Goal: Task Accomplishment & Management: Use online tool/utility

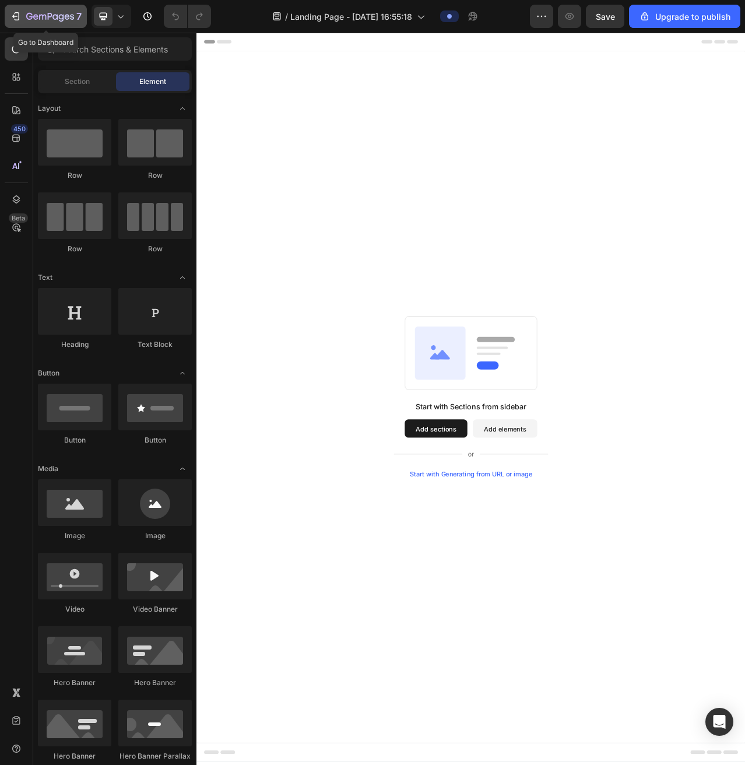
click at [40, 23] on div "7" at bounding box center [53, 16] width 55 height 14
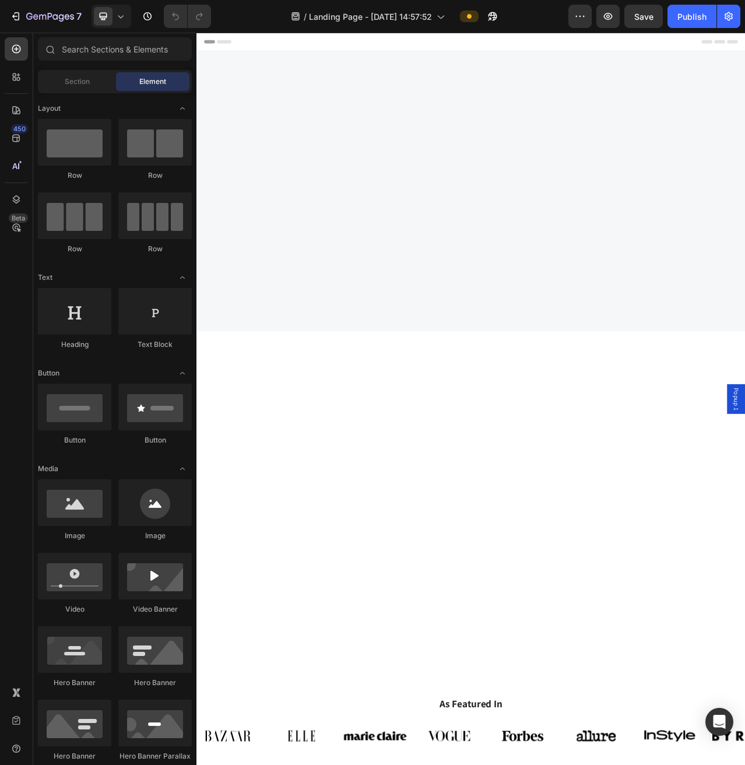
scroll to position [3393, 0]
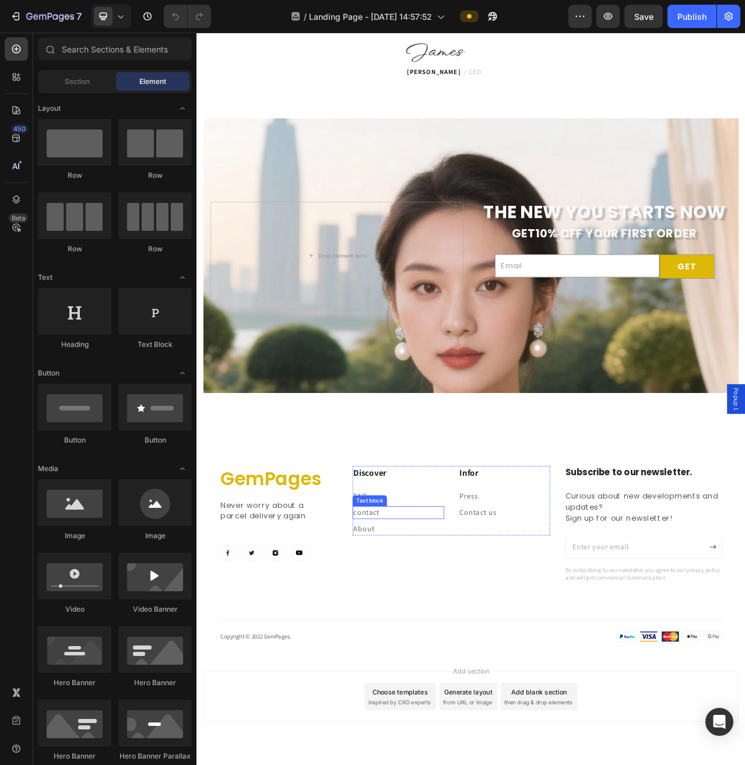
click at [420, 643] on link "contact" at bounding box center [413, 645] width 33 height 12
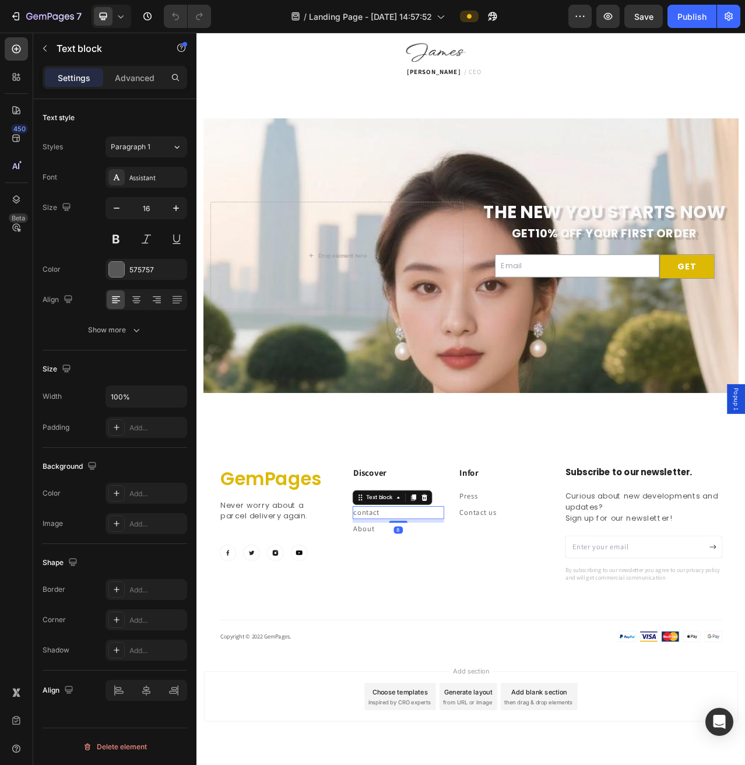
click at [430, 645] on p "contact" at bounding box center [454, 645] width 114 height 14
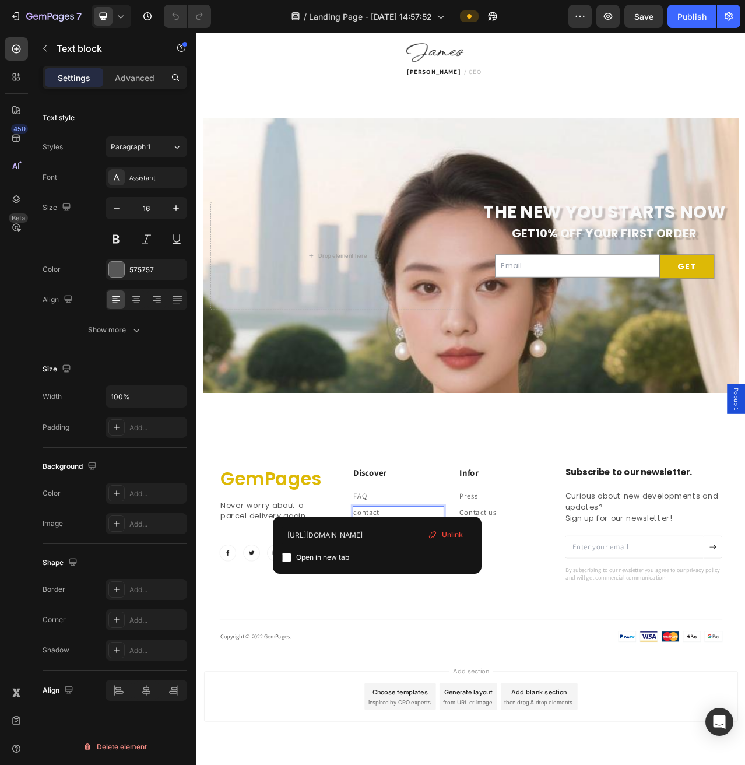
click at [430, 645] on p "contact" at bounding box center [454, 645] width 114 height 14
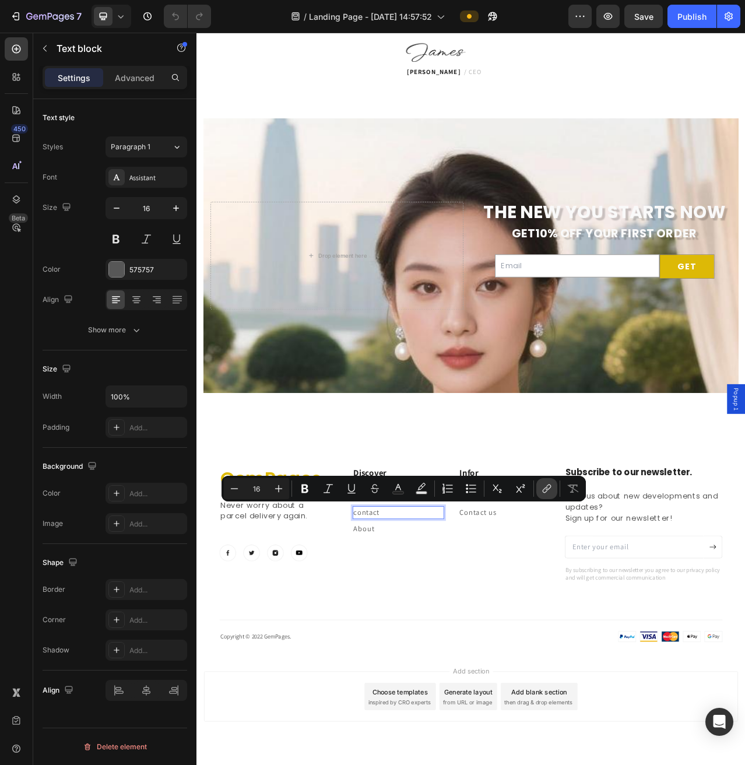
click at [543, 486] on icon "Editor contextual toolbar" at bounding box center [547, 489] width 12 height 12
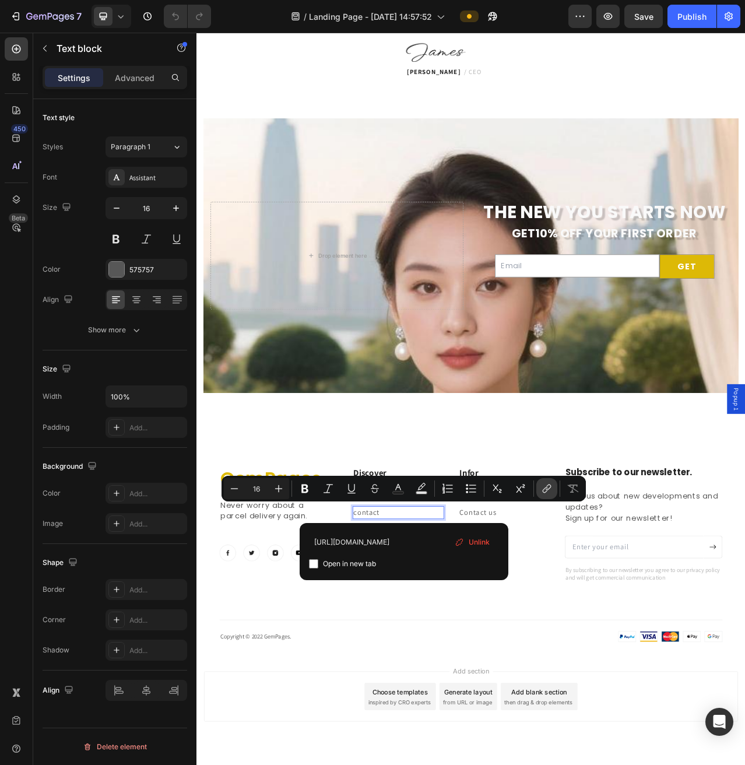
scroll to position [0, 190]
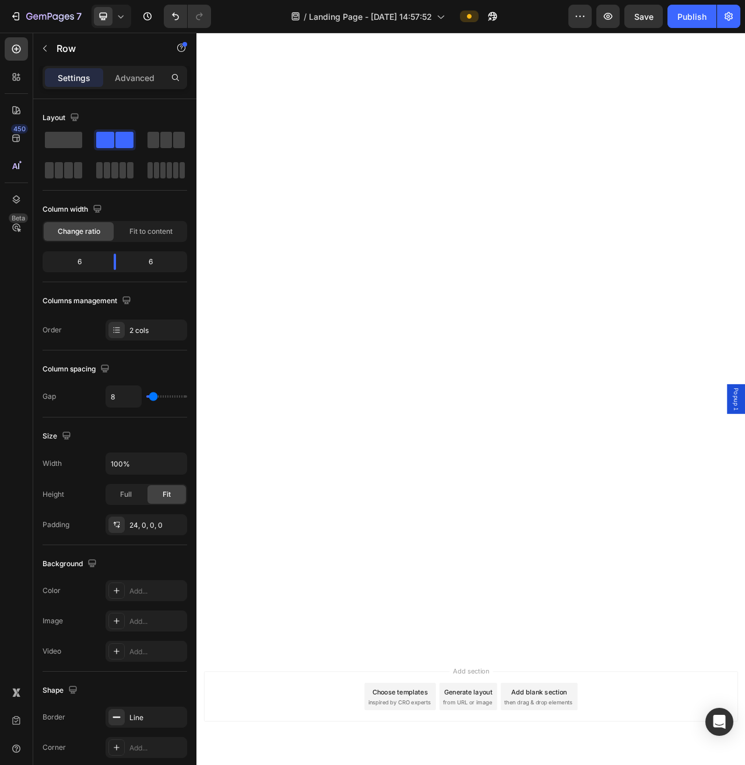
scroll to position [0, 0]
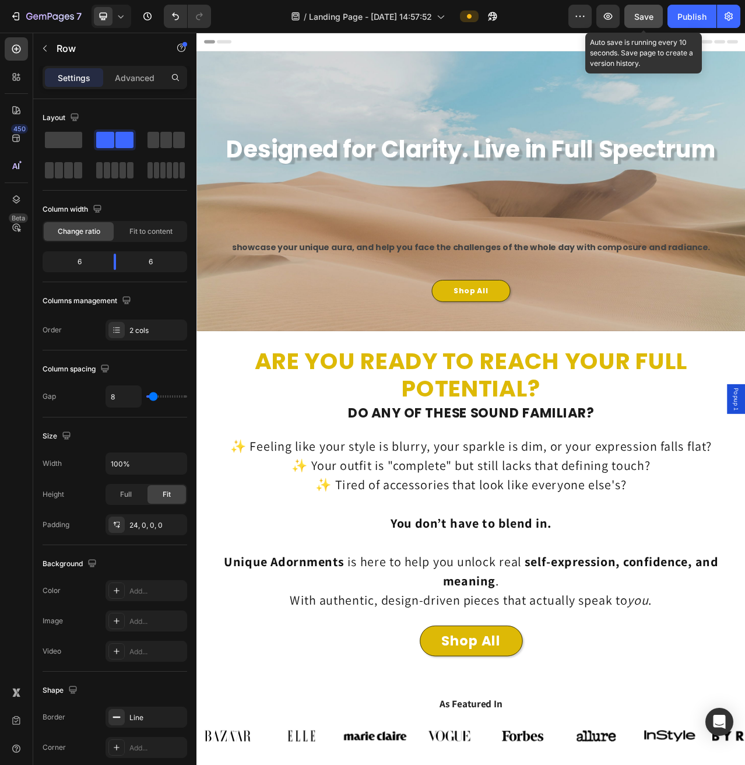
click at [647, 17] on span "Save" at bounding box center [643, 17] width 19 height 10
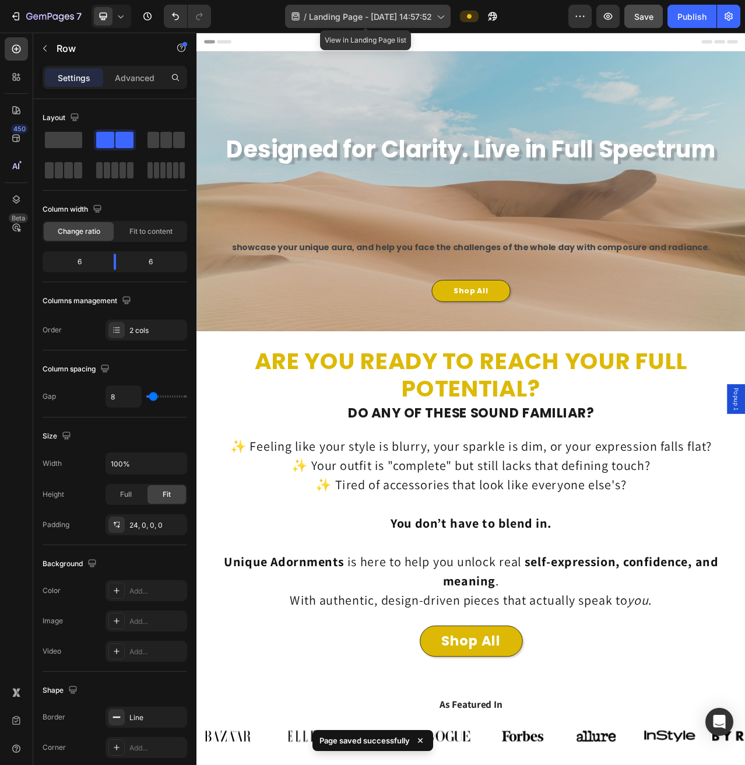
click at [424, 16] on span "Landing Page - [DATE] 14:57:52" at bounding box center [370, 16] width 123 height 12
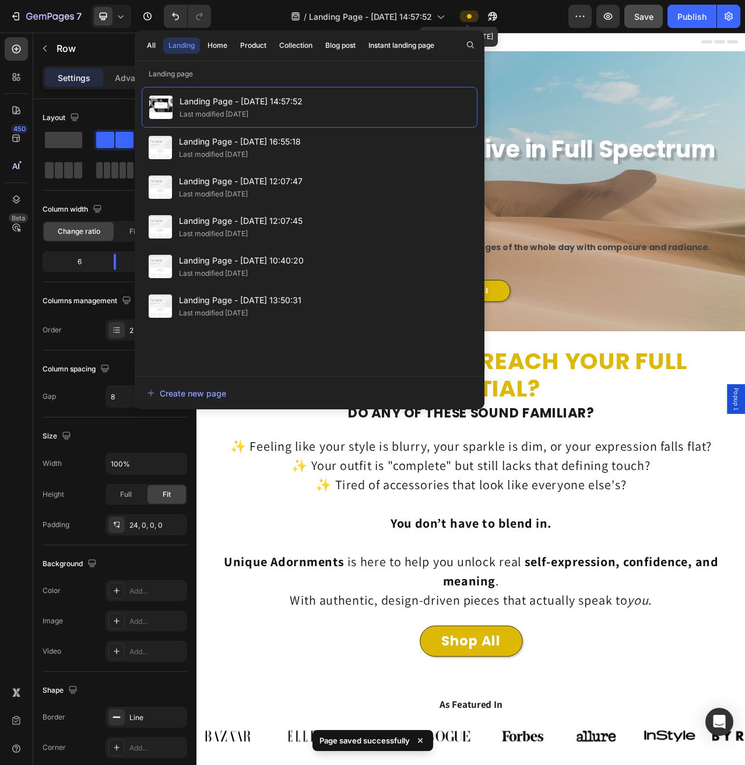
click at [467, 16] on icon at bounding box center [469, 16] width 5 height 5
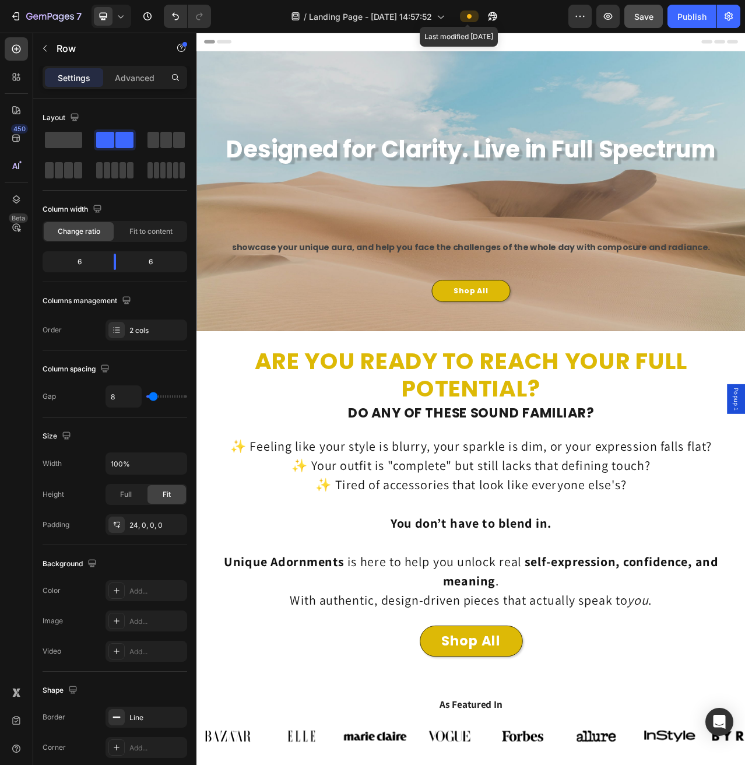
click at [467, 16] on icon at bounding box center [469, 16] width 5 height 5
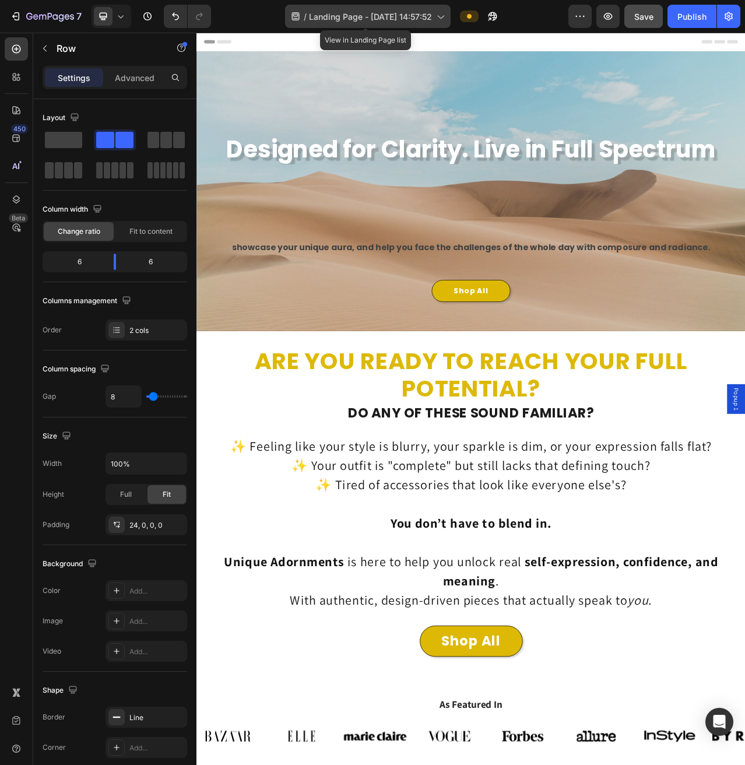
click at [420, 20] on span "Landing Page - [DATE] 14:57:52" at bounding box center [370, 16] width 123 height 12
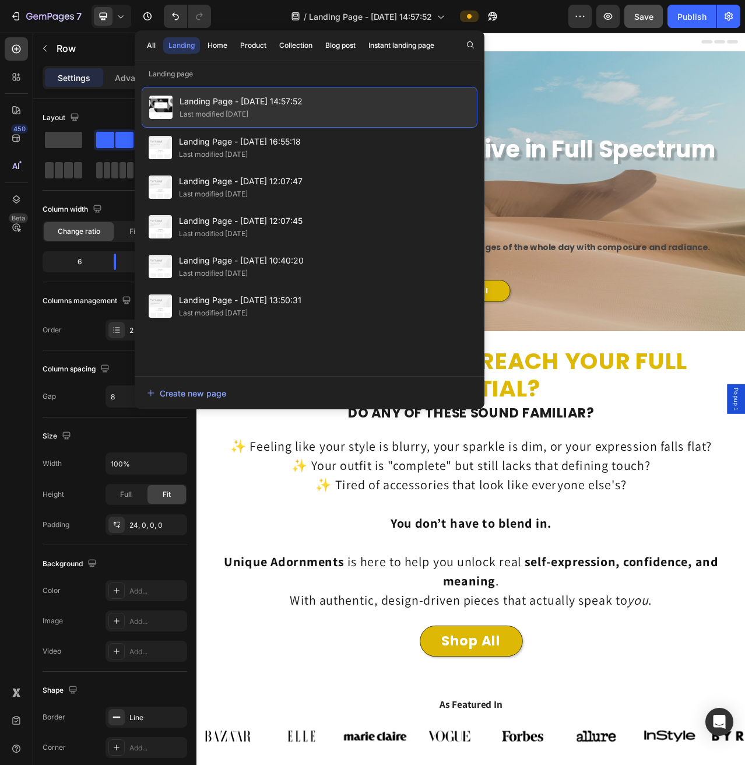
click at [311, 102] on div "Landing Page - Sep 7, 14:57:52 Last modified 14 days ago" at bounding box center [310, 107] width 336 height 41
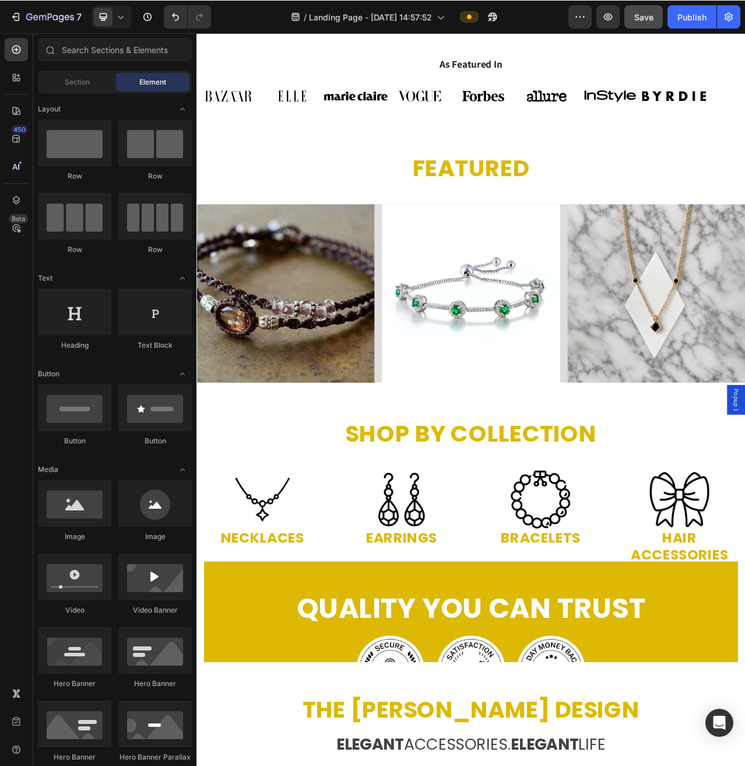
scroll to position [286, 0]
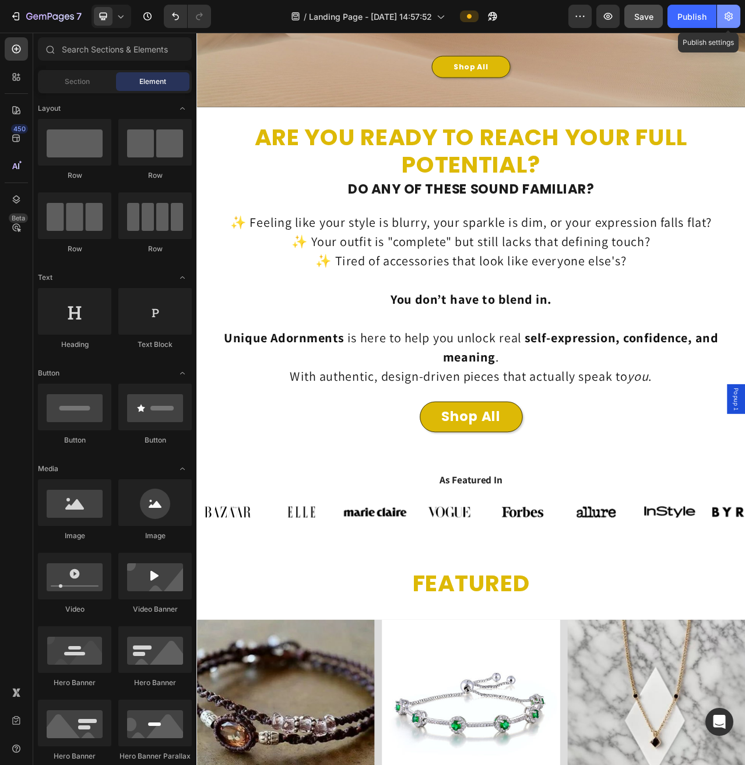
click at [721, 14] on button "button" at bounding box center [728, 16] width 23 height 23
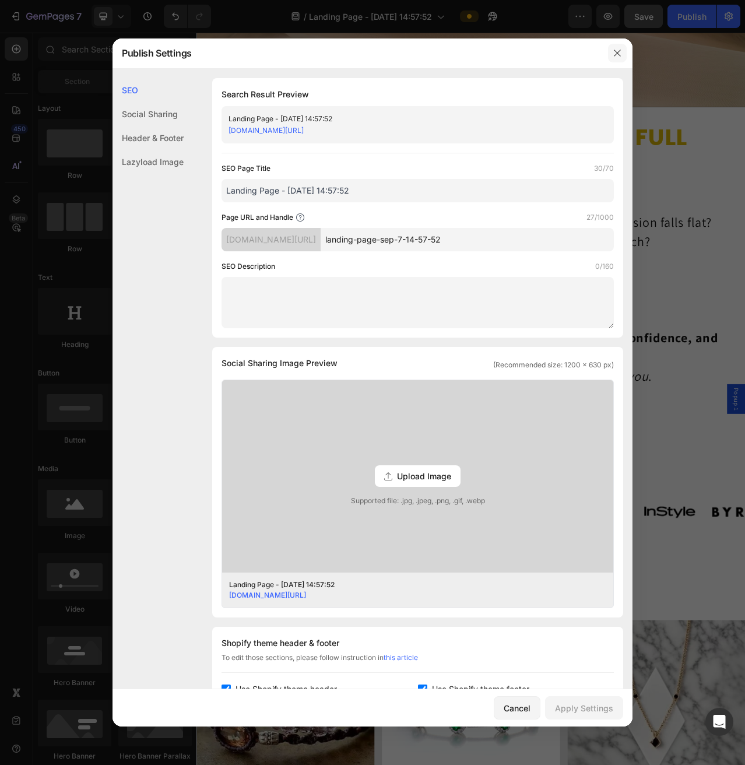
click at [616, 50] on icon "button" at bounding box center [617, 52] width 9 height 9
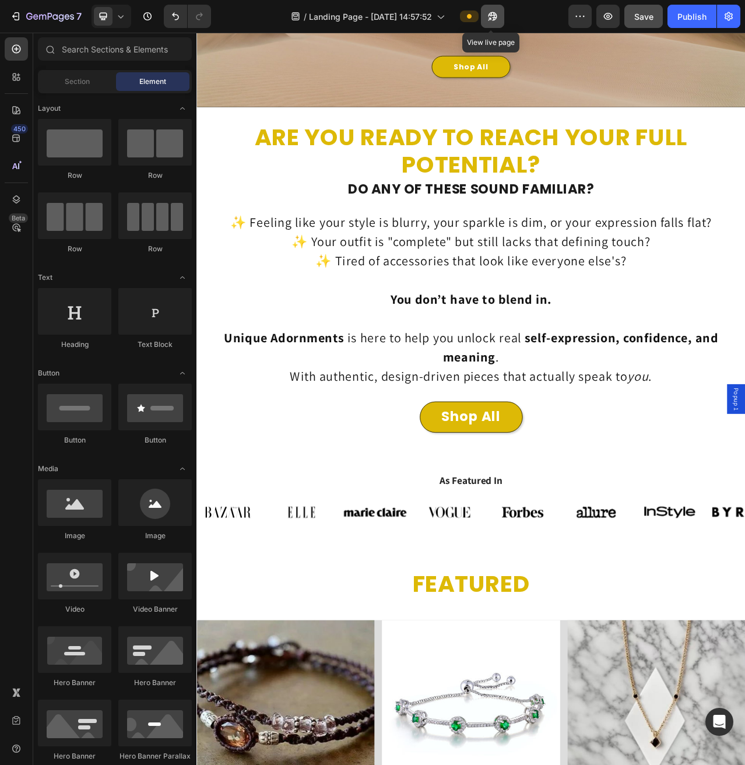
click at [488, 19] on icon "button" at bounding box center [489, 18] width 3 height 3
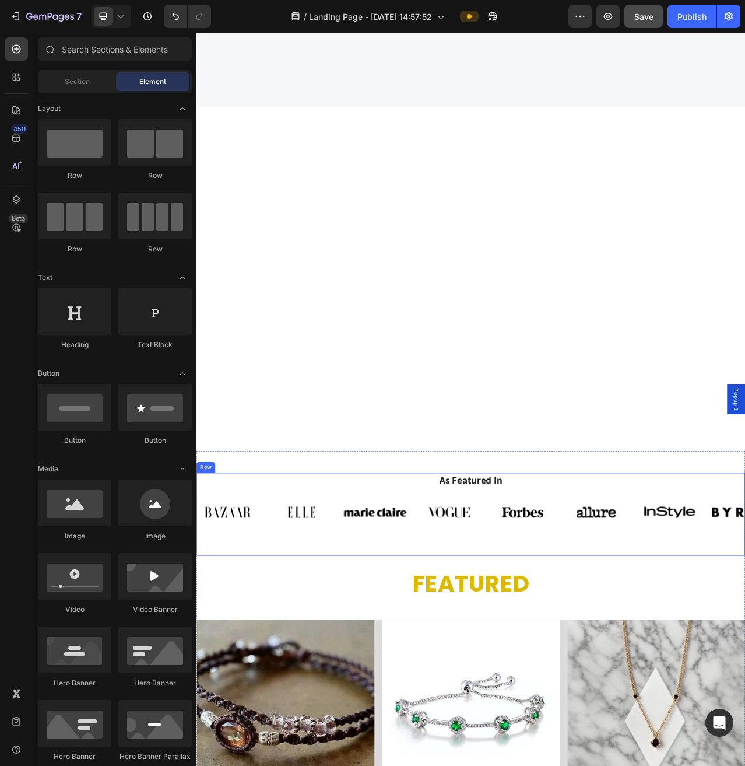
scroll to position [3632, 0]
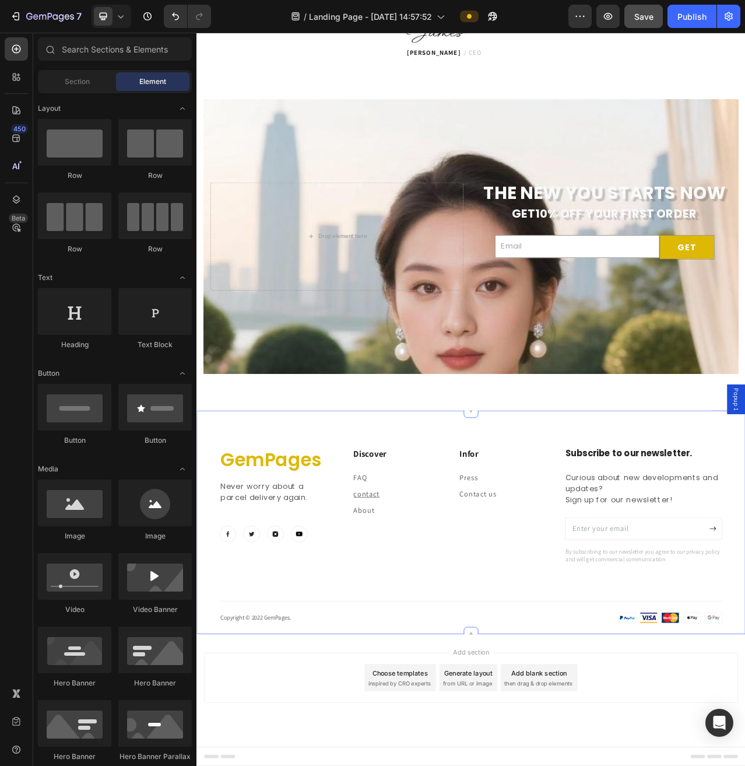
click at [460, 720] on div "GemPages Heading Never worry about a parcel delivery again. Text block Image Im…" at bounding box center [546, 673] width 641 height 225
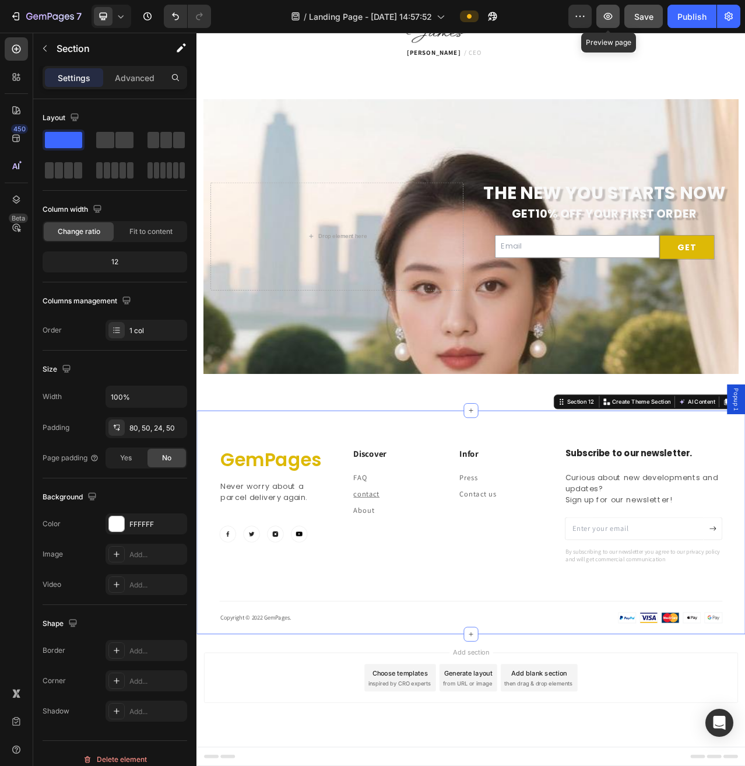
click at [607, 12] on icon "button" at bounding box center [608, 16] width 12 height 12
click at [635, 21] on span "Save" at bounding box center [643, 17] width 19 height 10
click at [682, 11] on div "Publish" at bounding box center [692, 16] width 29 height 12
click at [537, 83] on div "We convert your idea into a reality Heading We’re a fully distributed team of 8…" at bounding box center [546, 177] width 682 height 580
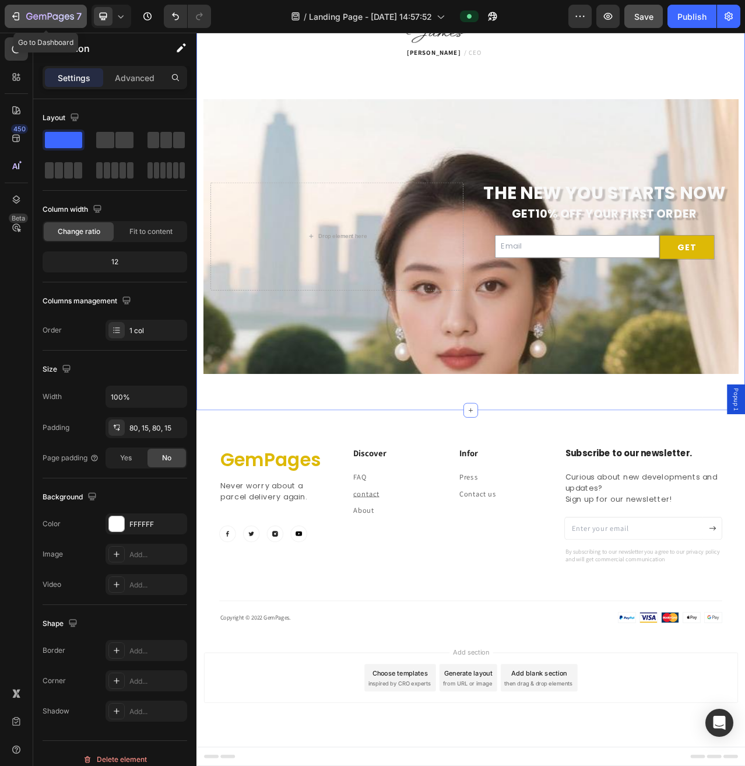
click at [26, 17] on icon "button" at bounding box center [50, 17] width 48 height 10
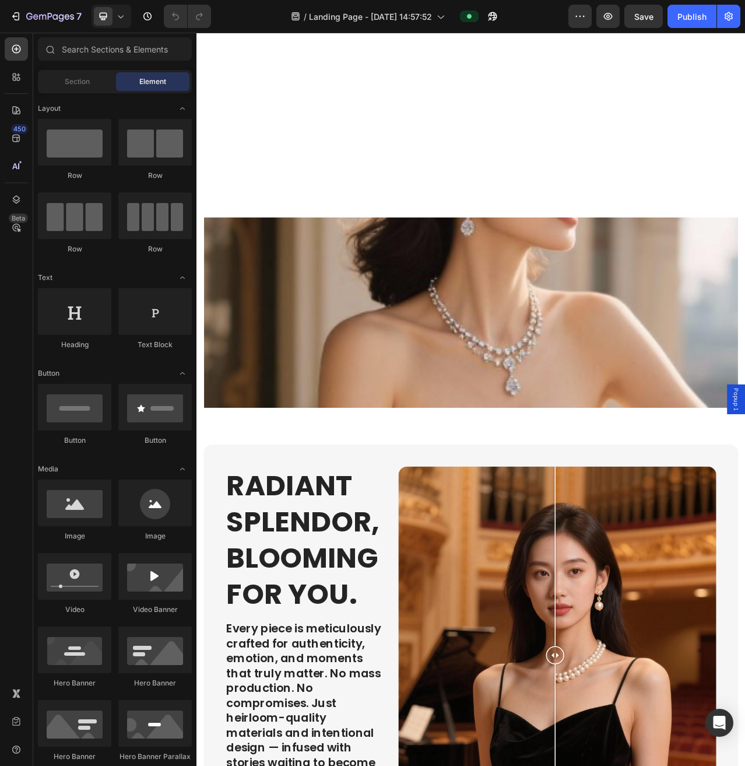
scroll to position [3449, 0]
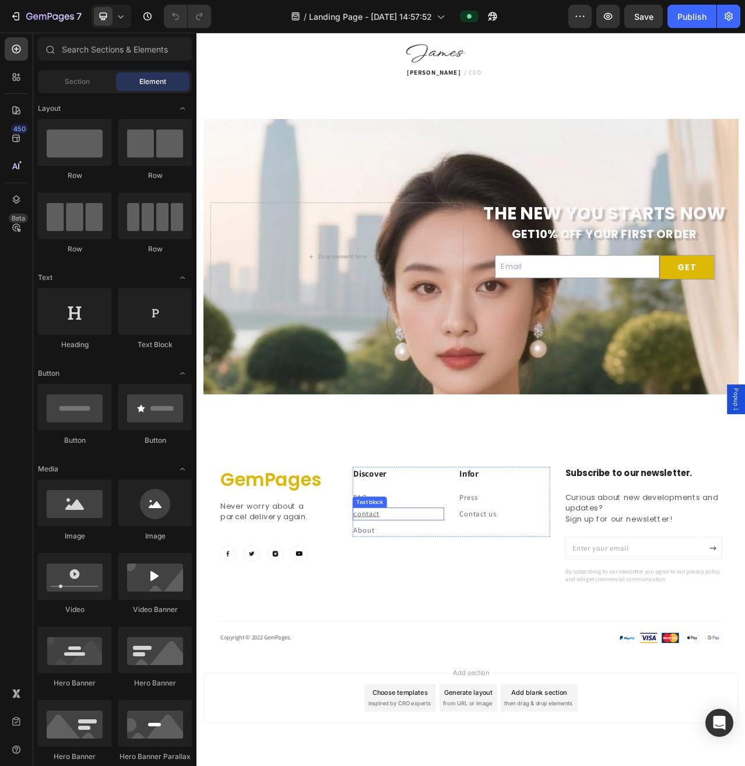
click at [433, 646] on p "contact" at bounding box center [454, 646] width 114 height 14
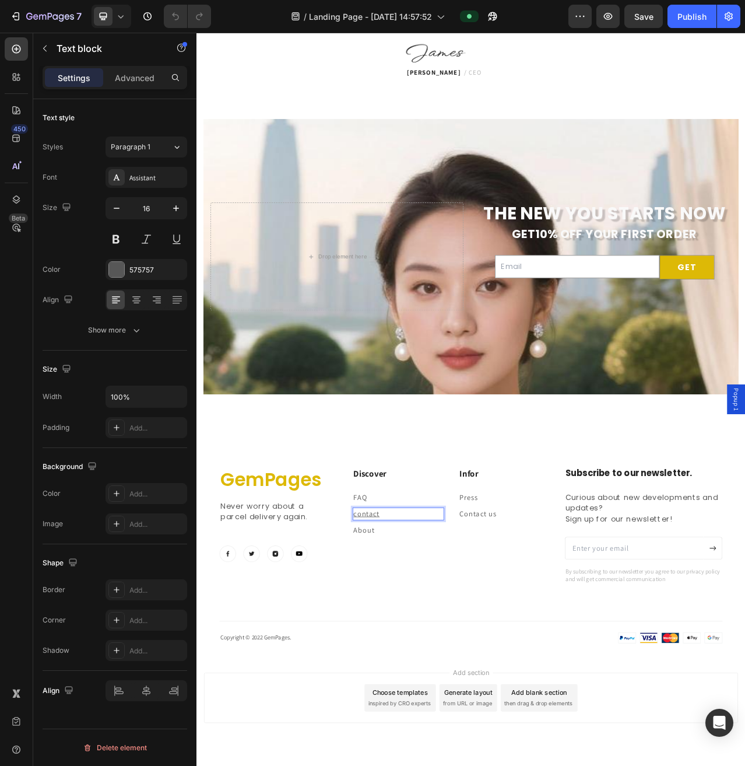
click at [429, 644] on p "contact" at bounding box center [454, 646] width 114 height 14
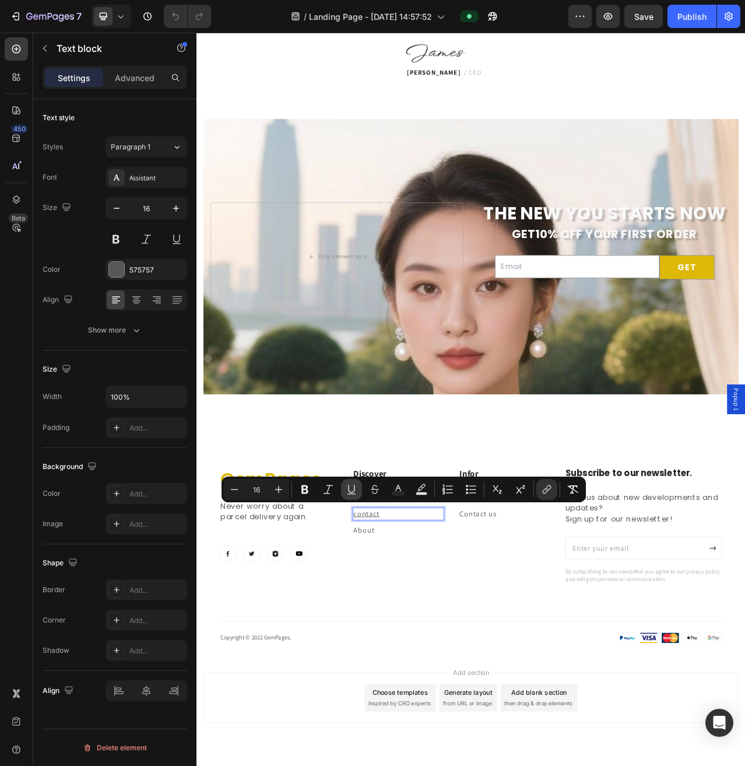
click at [349, 486] on icon "Editor contextual toolbar" at bounding box center [352, 489] width 12 height 12
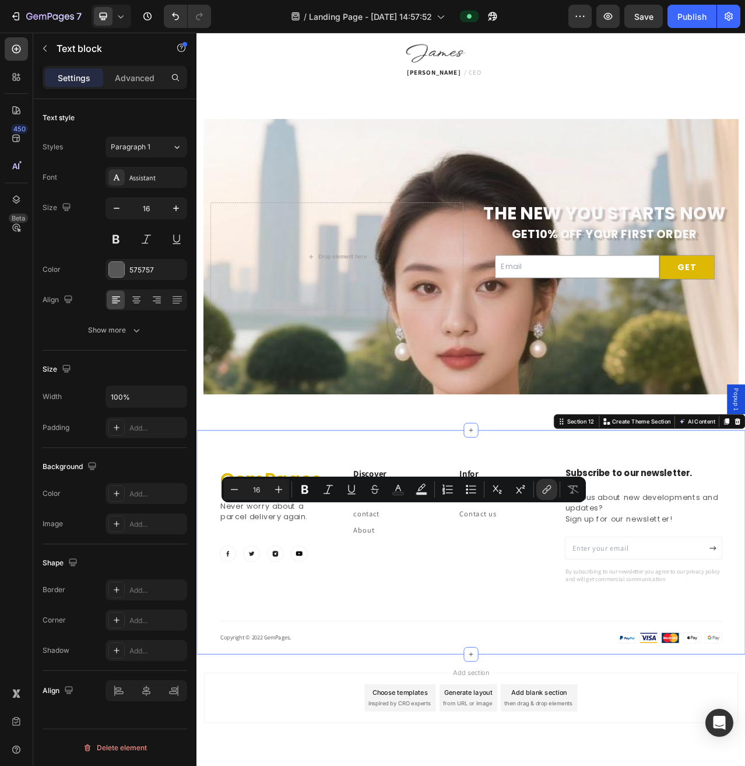
click at [472, 765] on div "GemPages Heading Never worry about a parcel delivery again. Text block Image Im…" at bounding box center [546, 698] width 641 height 225
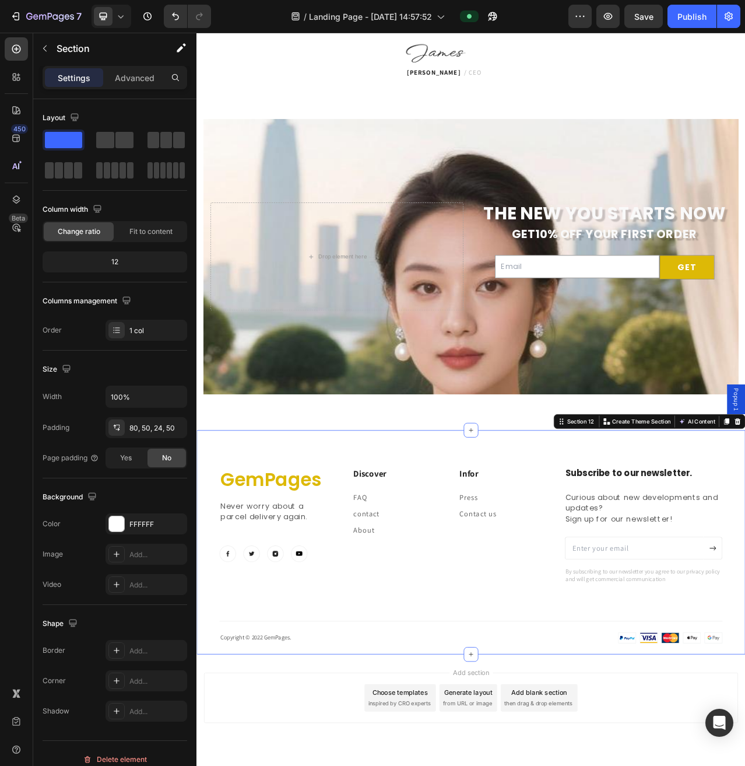
scroll to position [2779, 0]
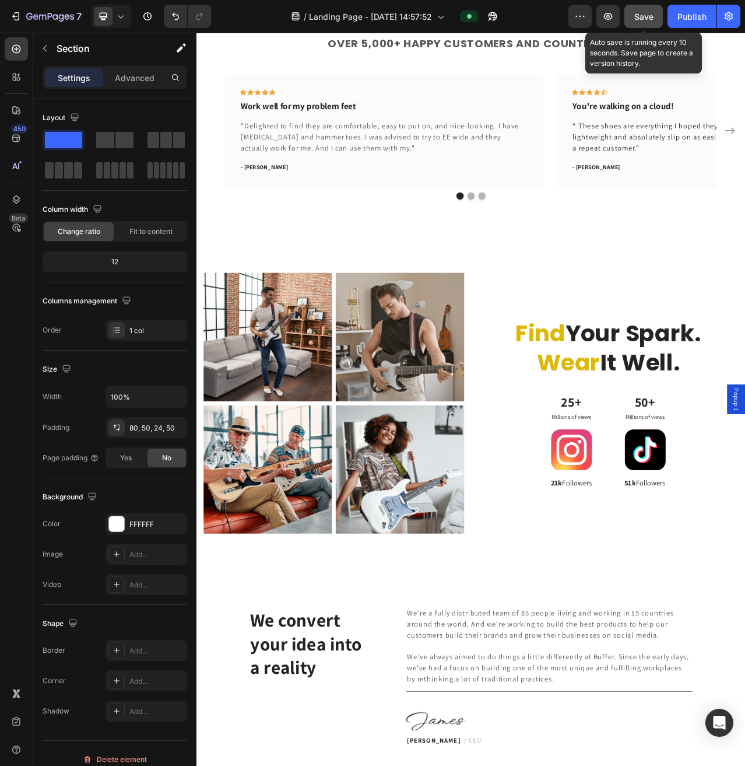
click at [639, 22] on div "Save" at bounding box center [643, 16] width 19 height 12
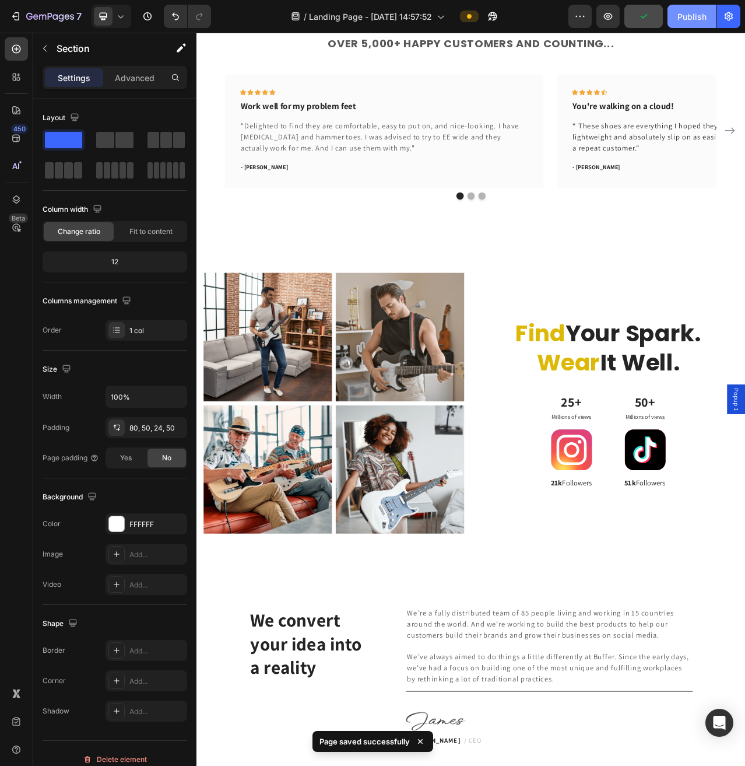
click at [689, 24] on button "Publish" at bounding box center [692, 16] width 49 height 23
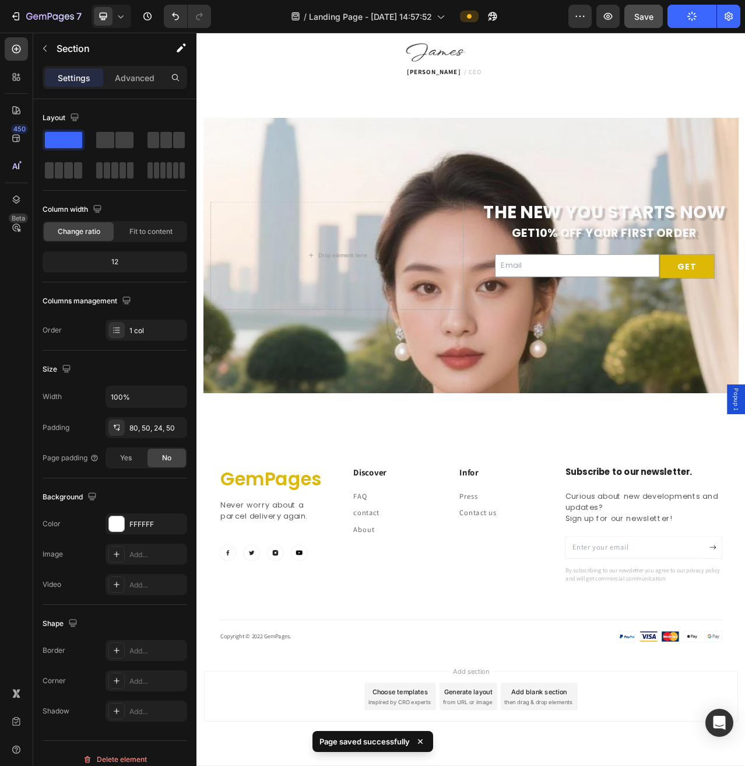
scroll to position [3652, 0]
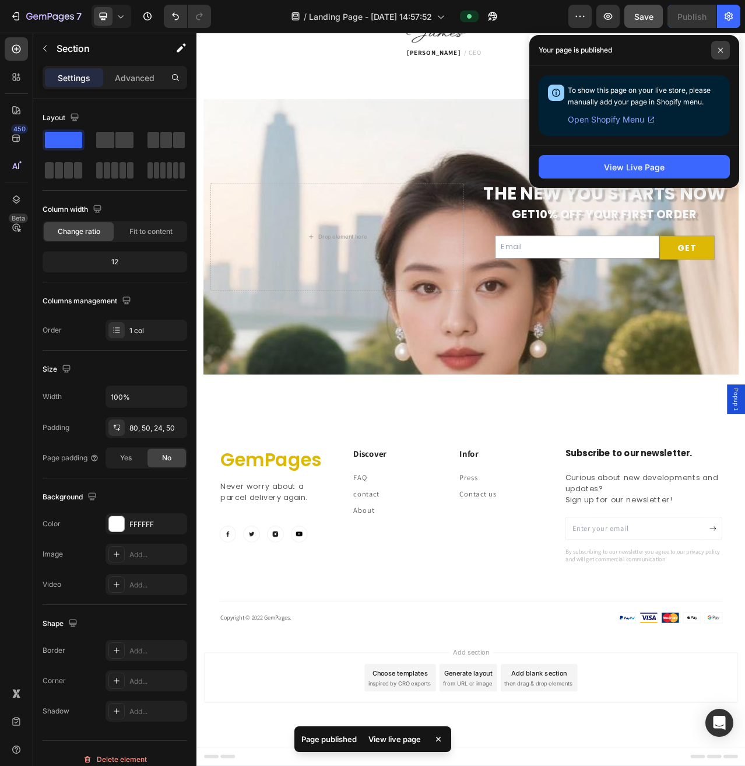
click at [719, 48] on icon at bounding box center [721, 50] width 6 height 6
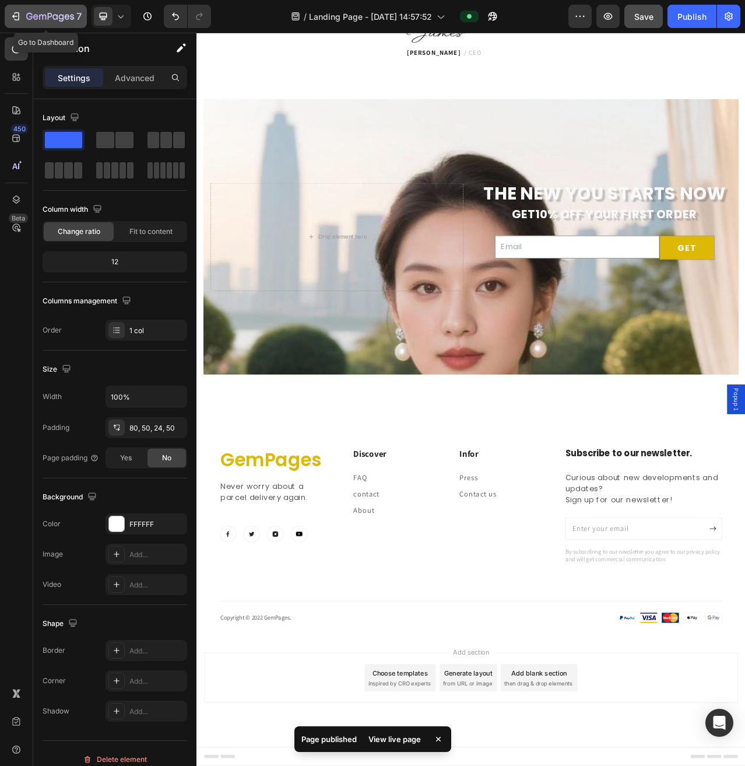
click at [44, 22] on div "7" at bounding box center [53, 16] width 55 height 14
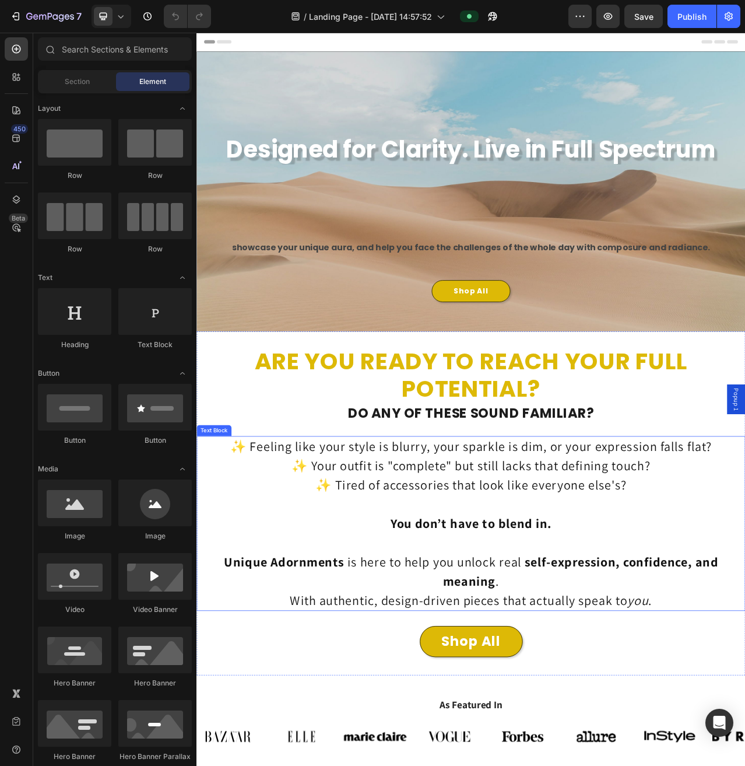
scroll to position [670, 0]
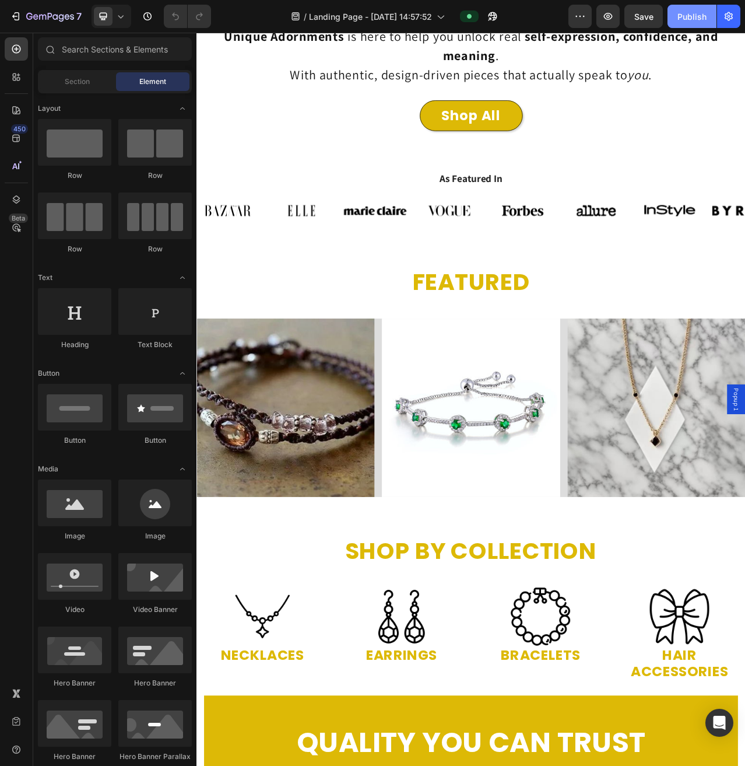
click at [695, 17] on div "Publish" at bounding box center [692, 16] width 29 height 12
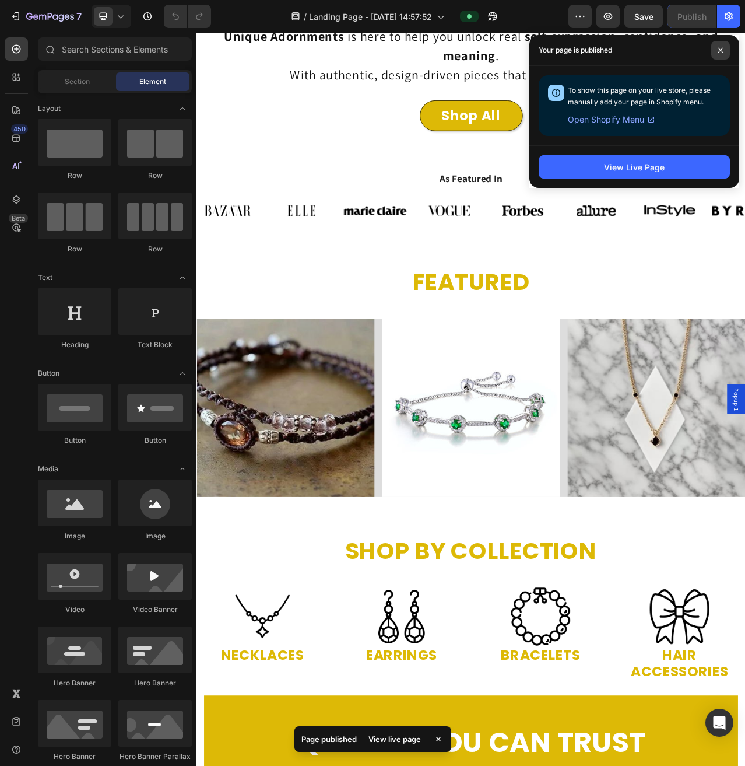
click at [720, 47] on icon at bounding box center [721, 50] width 6 height 6
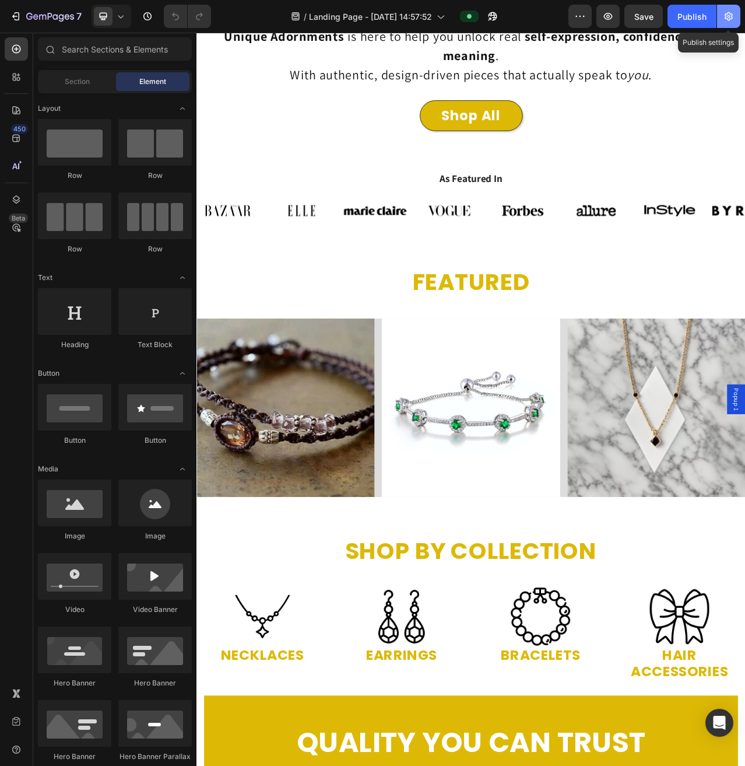
click at [732, 15] on icon "button" at bounding box center [729, 16] width 8 height 9
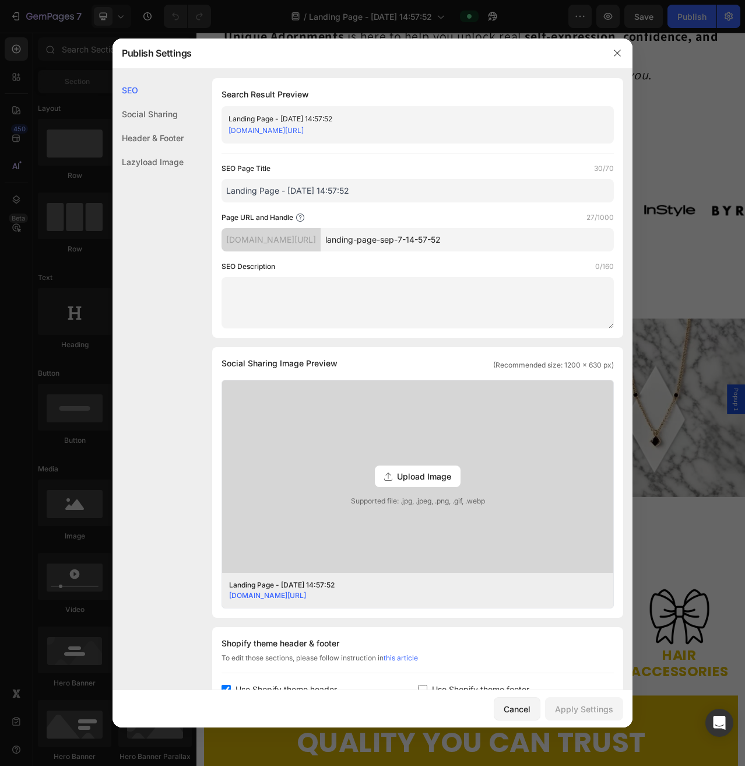
click at [159, 133] on div "Header & Footer" at bounding box center [148, 138] width 71 height 24
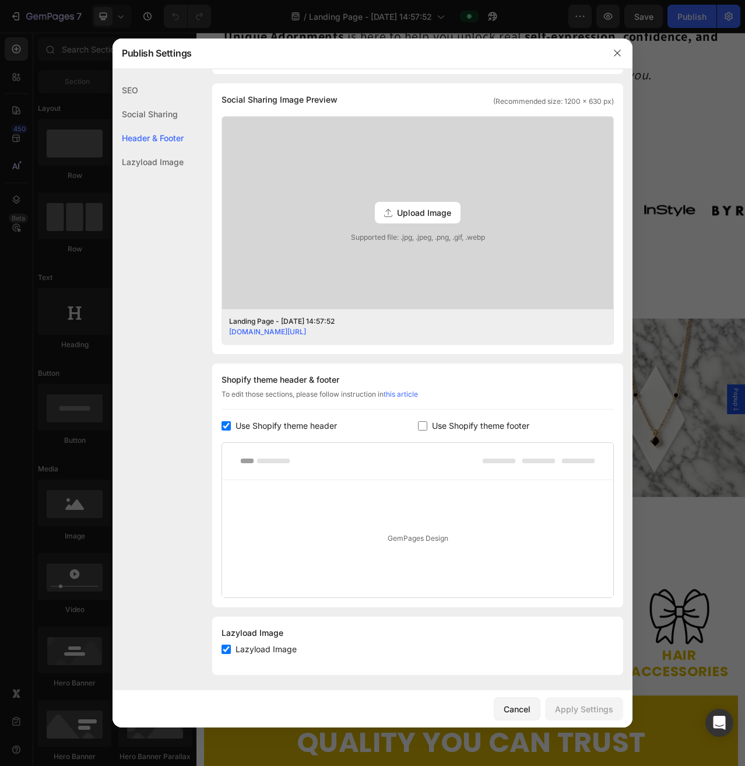
scroll to position [266, 0]
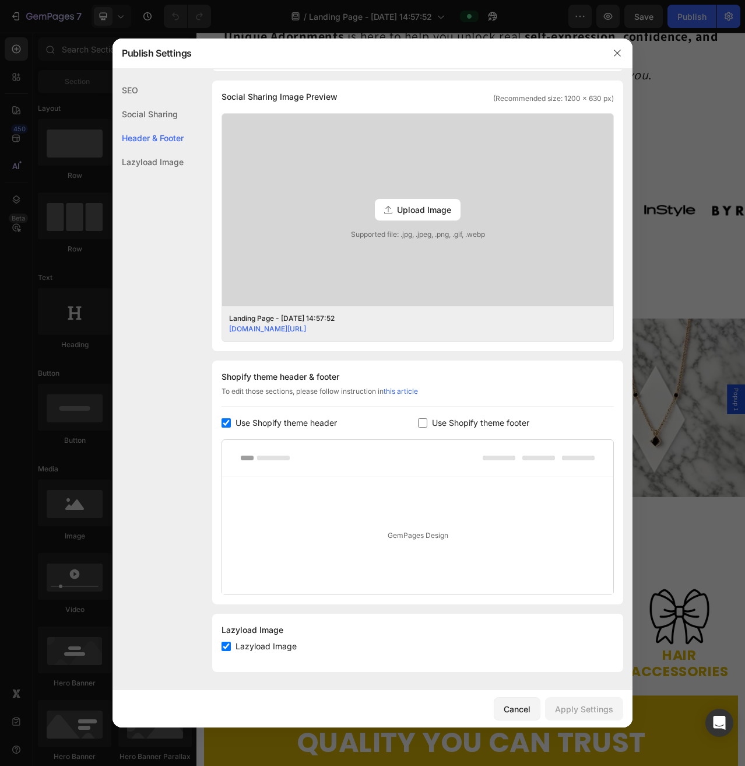
click at [155, 113] on div "Social Sharing" at bounding box center [148, 114] width 71 height 24
click at [147, 114] on div "Social Sharing" at bounding box center [148, 114] width 71 height 24
click at [134, 98] on div "SEO" at bounding box center [148, 90] width 71 height 24
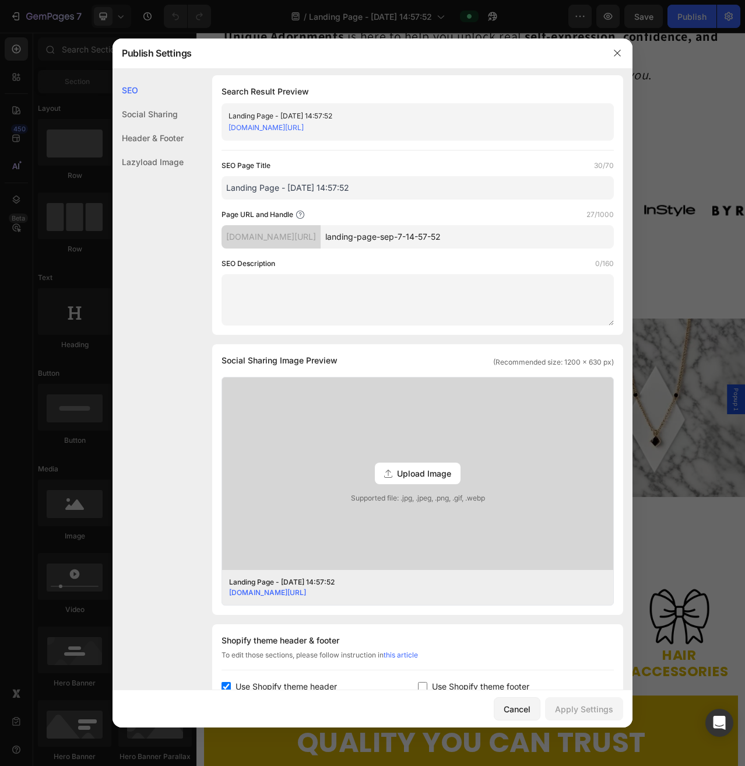
scroll to position [0, 0]
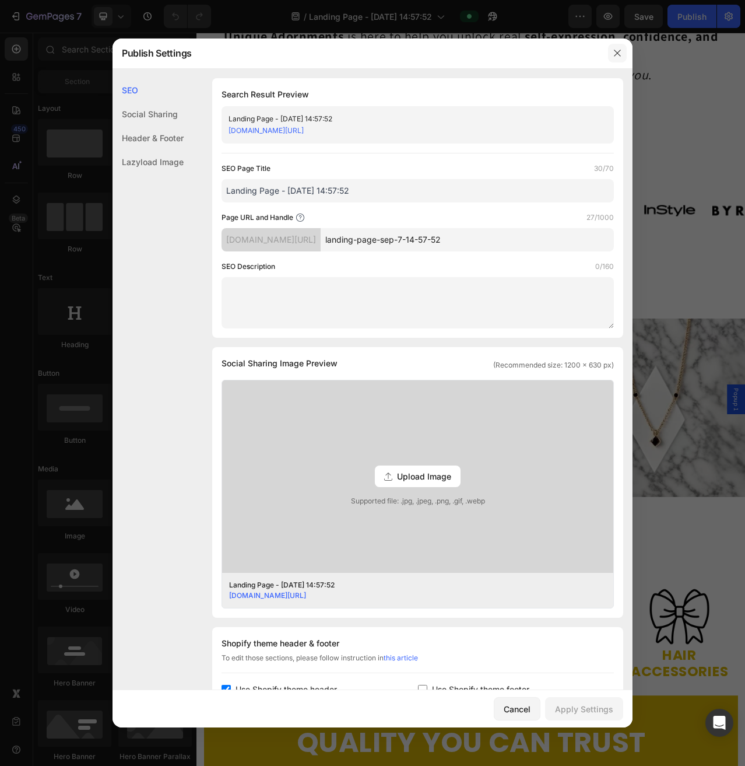
click at [622, 51] on button "button" at bounding box center [617, 53] width 19 height 19
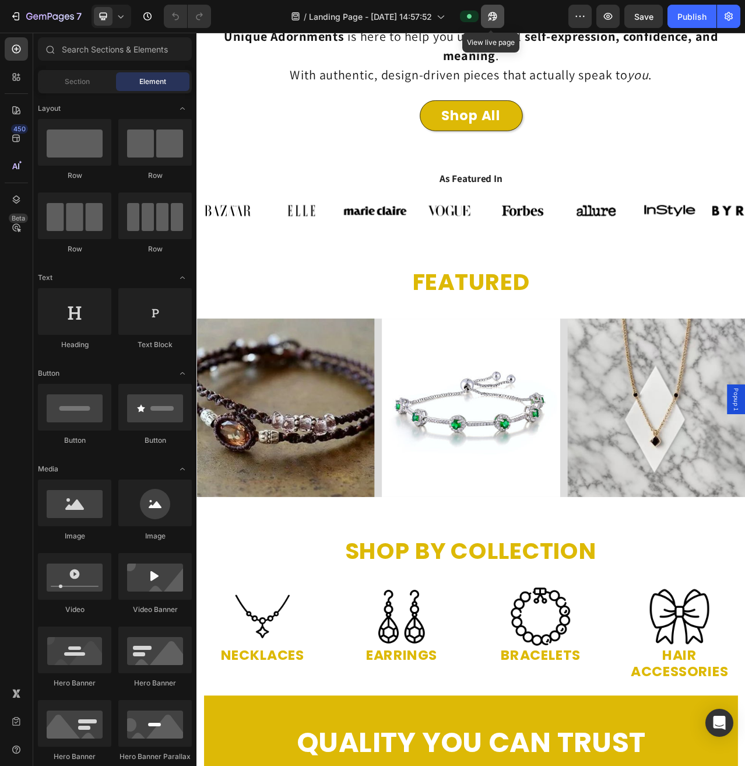
click at [496, 12] on icon "button" at bounding box center [493, 16] width 12 height 12
click at [20, 17] on icon "button" at bounding box center [16, 16] width 12 height 12
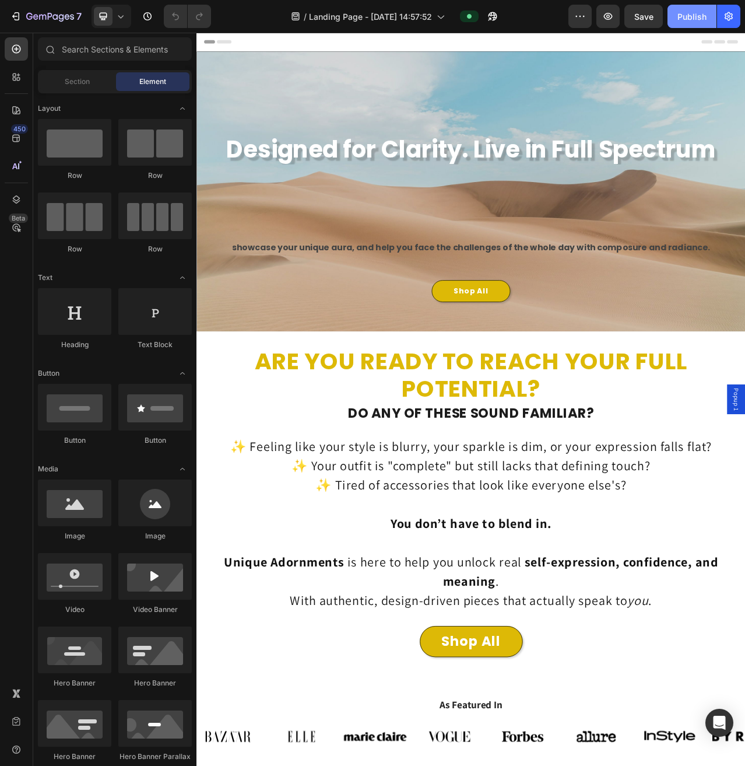
click at [693, 19] on div "Publish" at bounding box center [692, 16] width 29 height 12
click at [732, 15] on icon "button" at bounding box center [729, 16] width 8 height 9
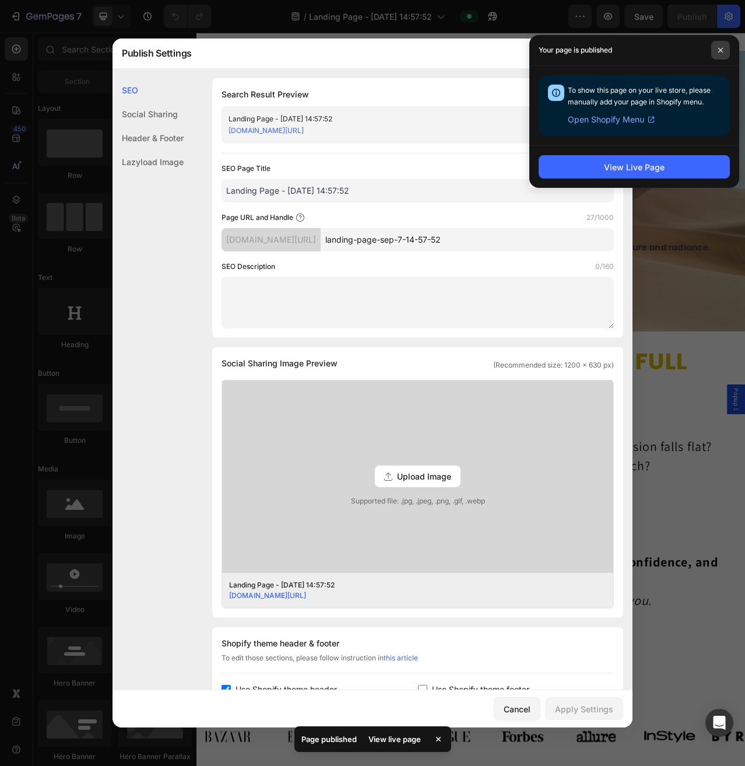
click at [725, 51] on span at bounding box center [720, 50] width 19 height 19
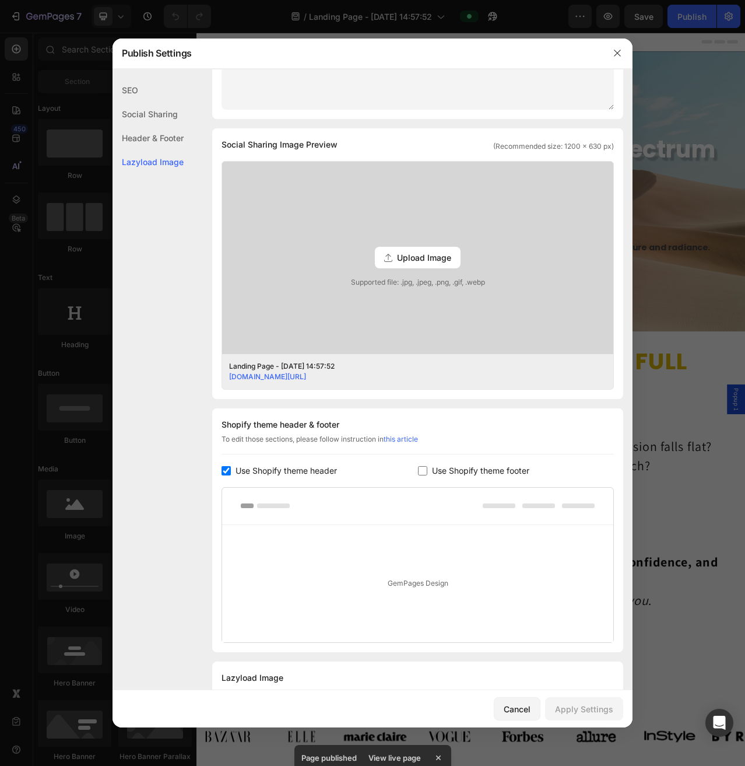
scroll to position [266, 0]
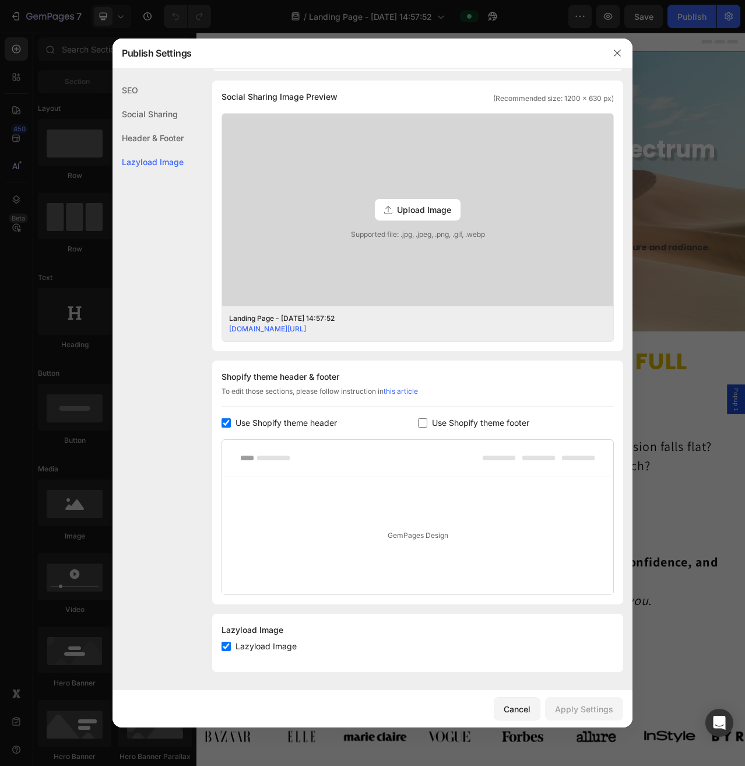
click at [433, 207] on span "Upload Image" at bounding box center [424, 210] width 54 height 12
click at [0, 0] on input "Upload Image Supported file: .jpg, .jpeg, .png, .gif, .webp" at bounding box center [0, 0] width 0 height 0
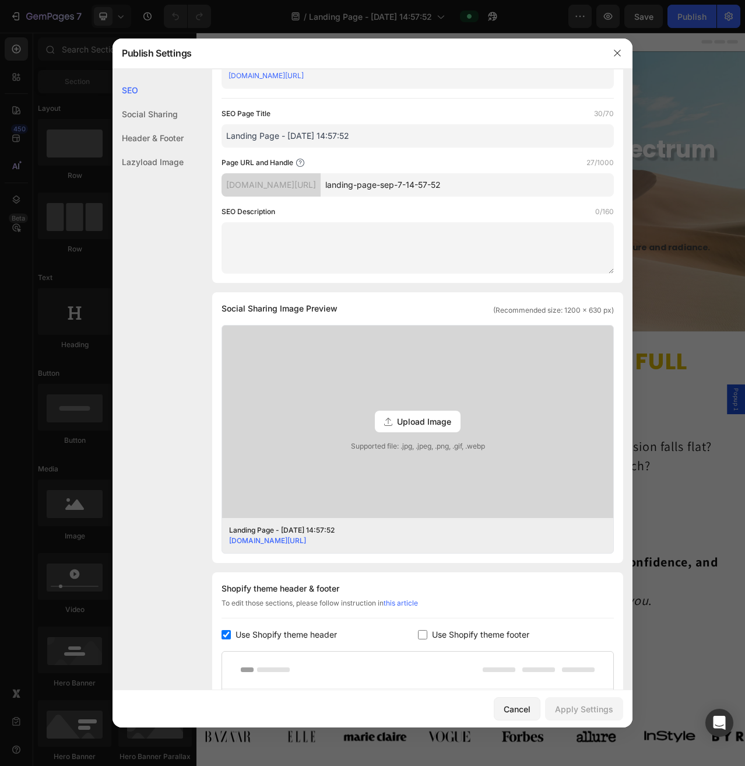
scroll to position [0, 0]
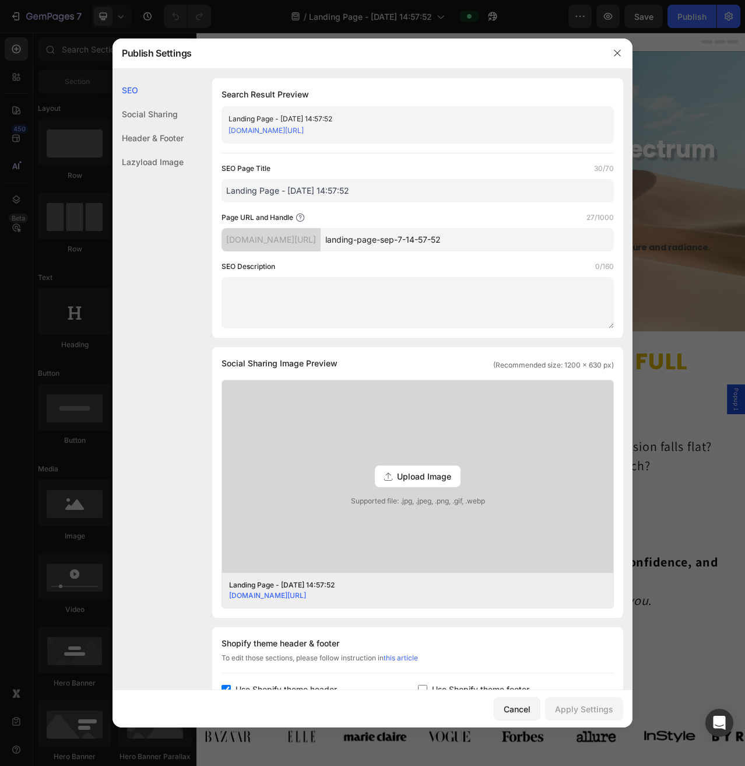
click at [149, 143] on div "Header & Footer" at bounding box center [148, 138] width 71 height 24
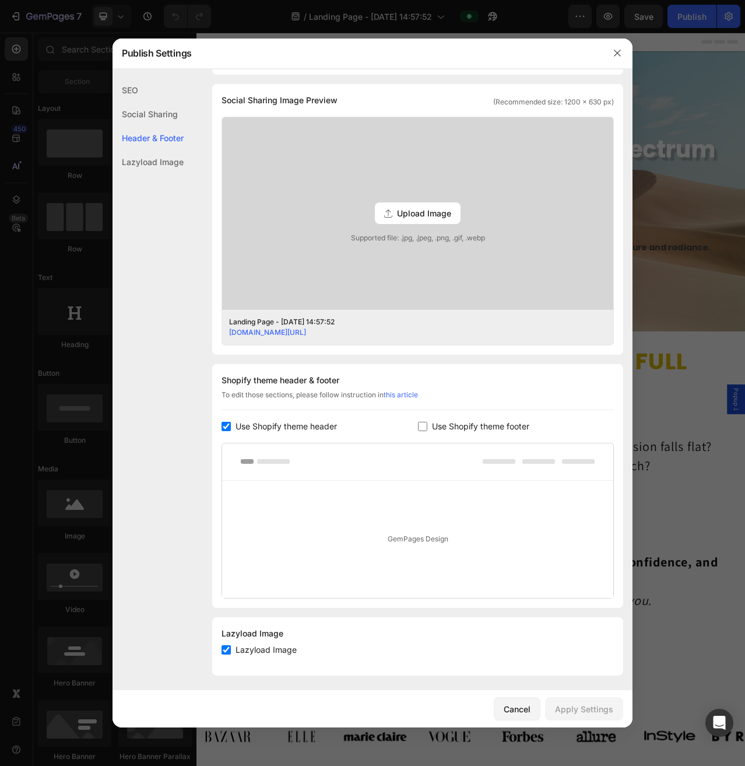
scroll to position [266, 0]
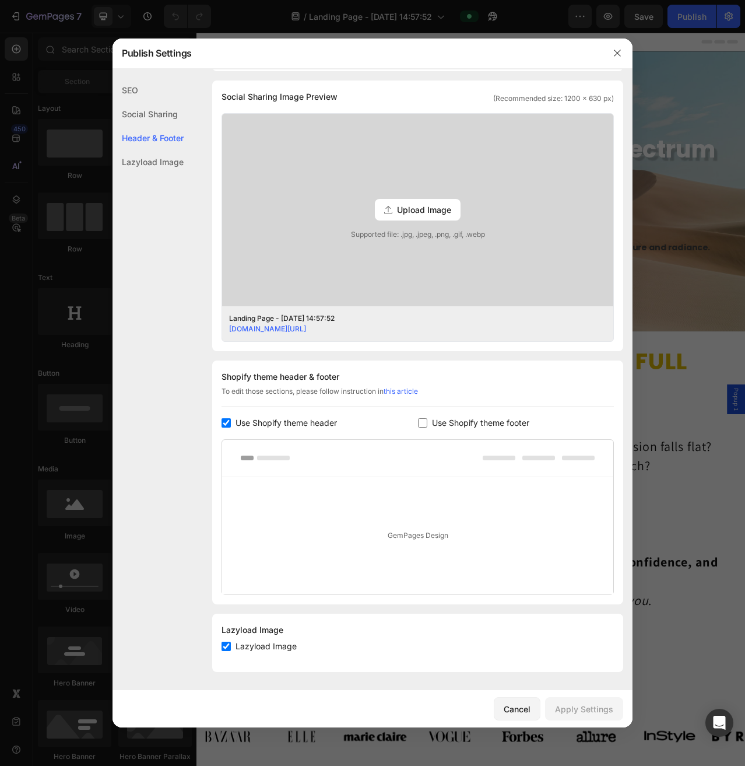
click at [152, 181] on div "SEO Social Sharing Header & Footer Lazyload Image" at bounding box center [148, 422] width 71 height 689
click at [152, 180] on div "SEO Social Sharing Header & Footer Lazyload Image" at bounding box center [148, 422] width 71 height 689
drag, startPoint x: 156, startPoint y: 169, endPoint x: 169, endPoint y: 164, distance: 13.1
click at [156, 168] on div "Lazyload Image" at bounding box center [148, 162] width 71 height 24
click at [173, 164] on div "Lazyload Image" at bounding box center [148, 162] width 71 height 24
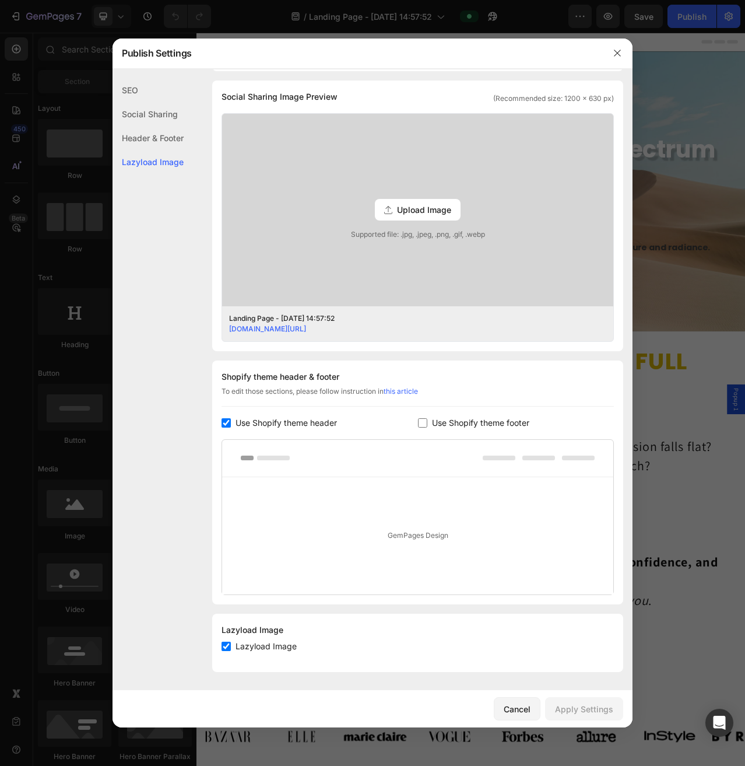
click at [159, 115] on div "Social Sharing" at bounding box center [148, 114] width 71 height 24
drag, startPoint x: 163, startPoint y: 133, endPoint x: 158, endPoint y: 115, distance: 18.3
click at [161, 133] on div "Header & Footer" at bounding box center [148, 138] width 71 height 24
click at [139, 83] on div "SEO" at bounding box center [148, 90] width 71 height 24
click at [662, 240] on div at bounding box center [372, 383] width 745 height 766
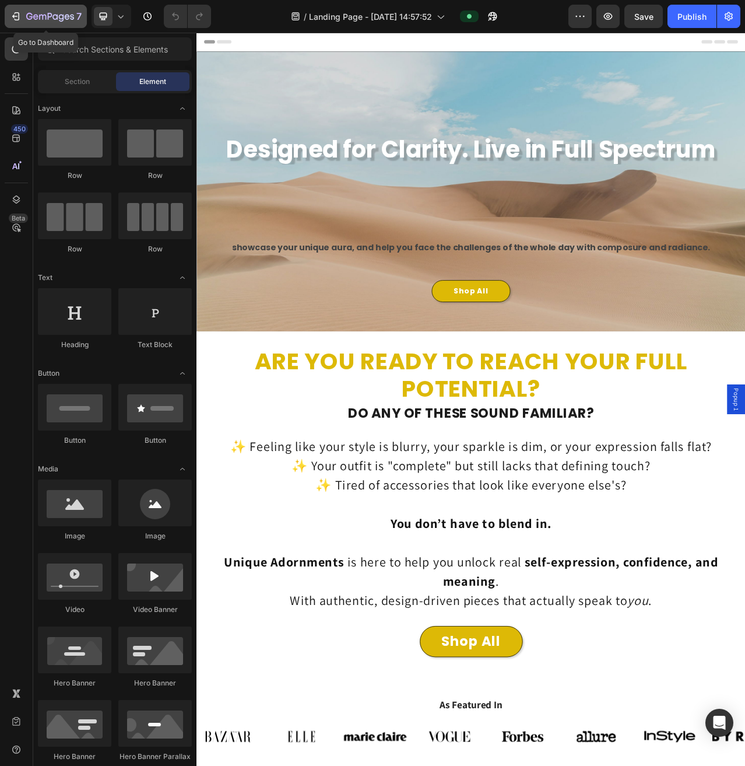
click at [46, 16] on icon "button" at bounding box center [50, 17] width 48 height 10
click at [703, 17] on div "Publish" at bounding box center [692, 16] width 29 height 12
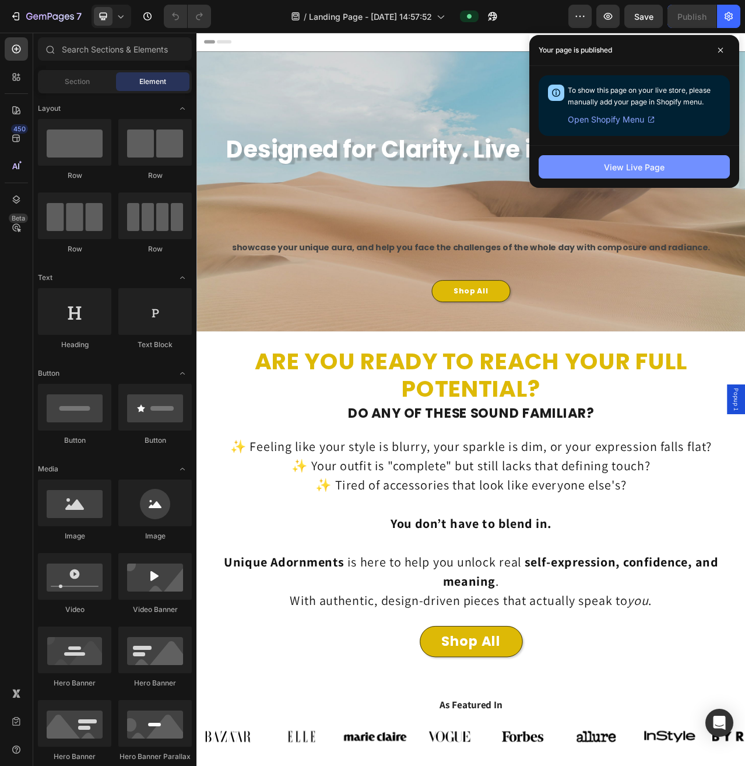
click at [621, 166] on div "View Live Page" at bounding box center [634, 167] width 61 height 12
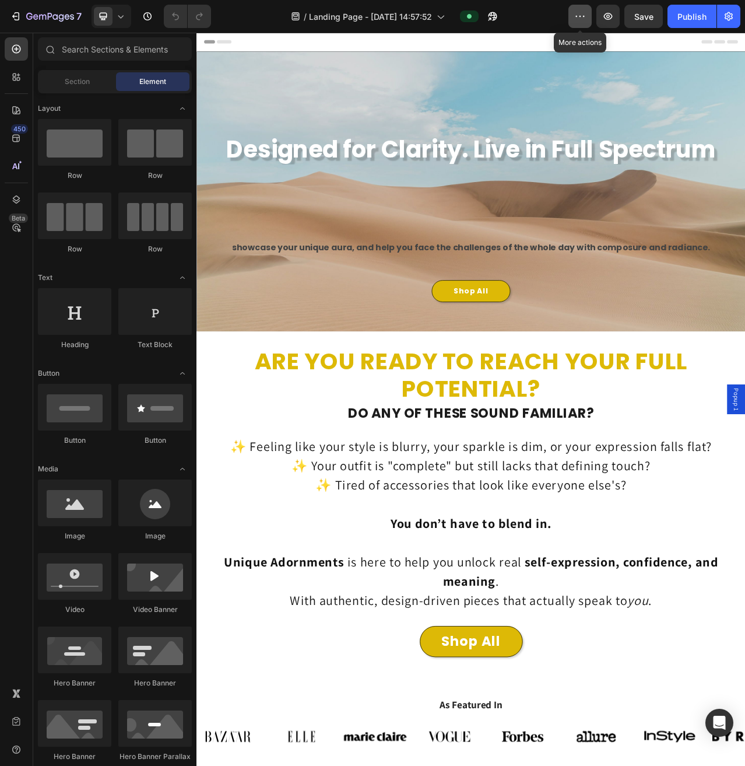
click at [576, 16] on icon "button" at bounding box center [580, 16] width 12 height 12
click at [516, 20] on div "/ Landing Page - [DATE] 14:57:52" at bounding box center [394, 16] width 348 height 23
click at [468, 12] on span at bounding box center [469, 16] width 9 height 9
click at [467, 13] on span at bounding box center [469, 16] width 9 height 9
click at [467, 15] on icon at bounding box center [469, 16] width 5 height 5
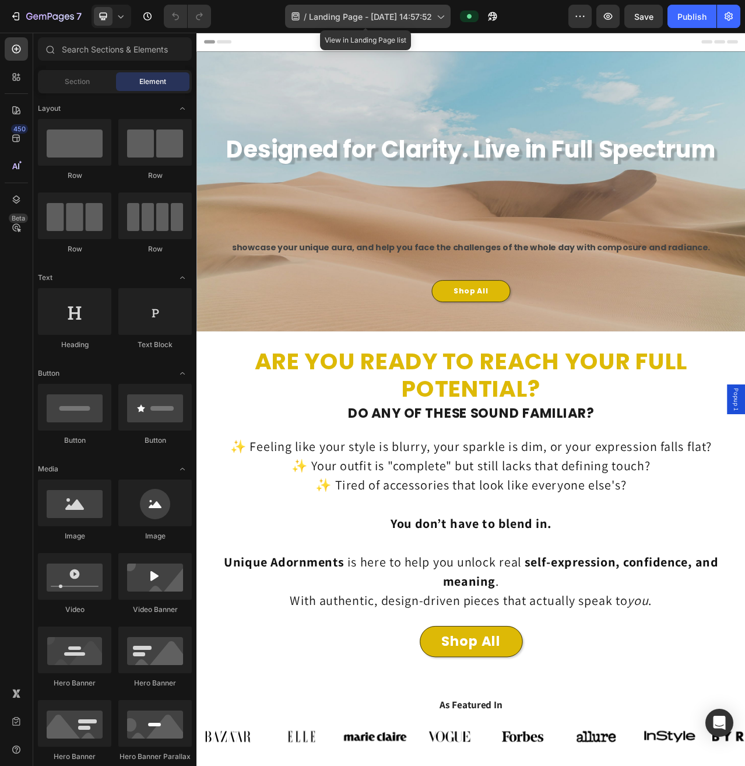
click at [434, 18] on icon at bounding box center [440, 16] width 12 height 12
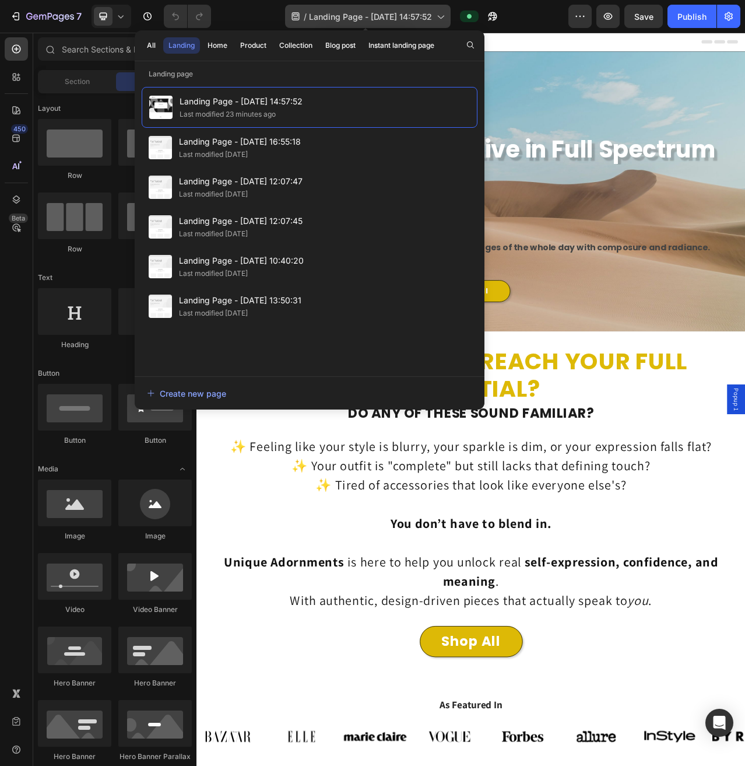
click at [432, 18] on div "/ Landing Page - [DATE] 14:57:52" at bounding box center [368, 16] width 166 height 23
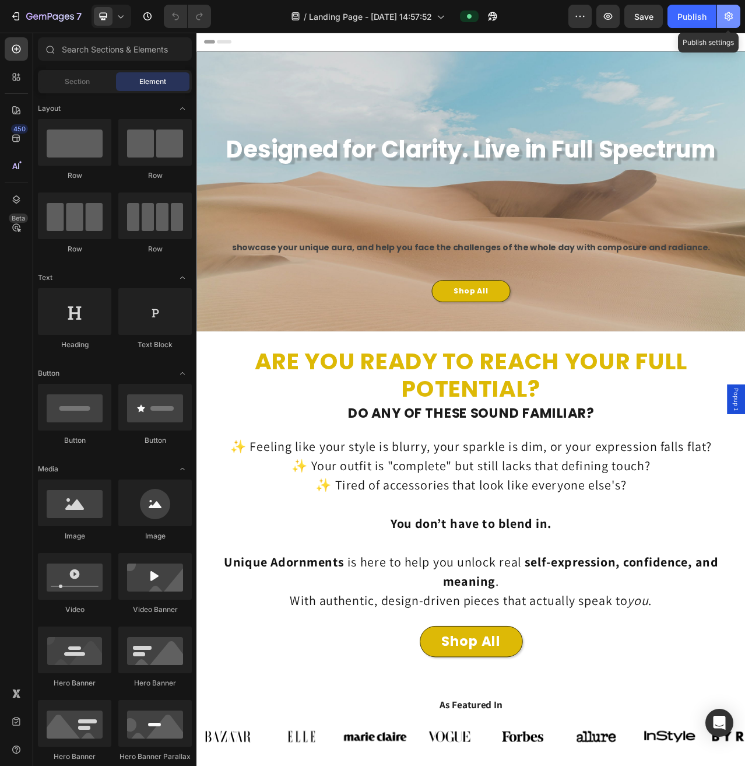
click at [720, 16] on button "button" at bounding box center [728, 16] width 23 height 23
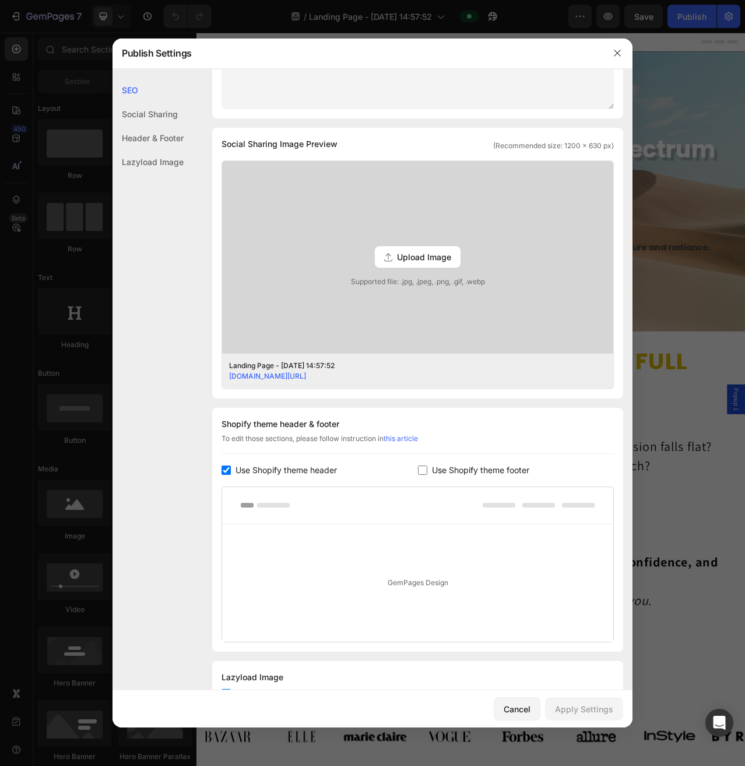
scroll to position [266, 0]
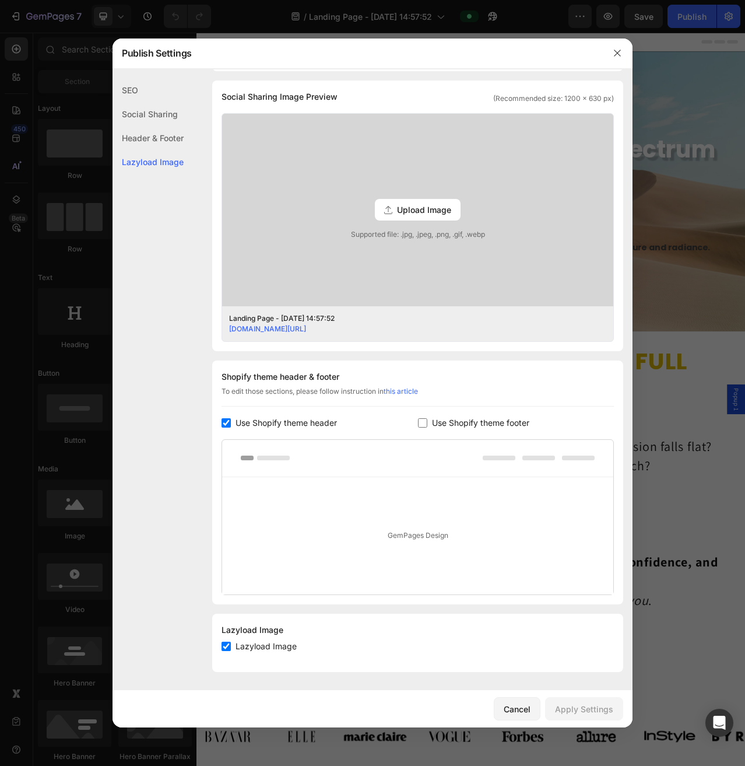
click at [231, 645] on label "Lazyload Image" at bounding box center [264, 646] width 66 height 14
click at [230, 645] on input "checkbox" at bounding box center [226, 645] width 9 height 9
checkbox input "true"
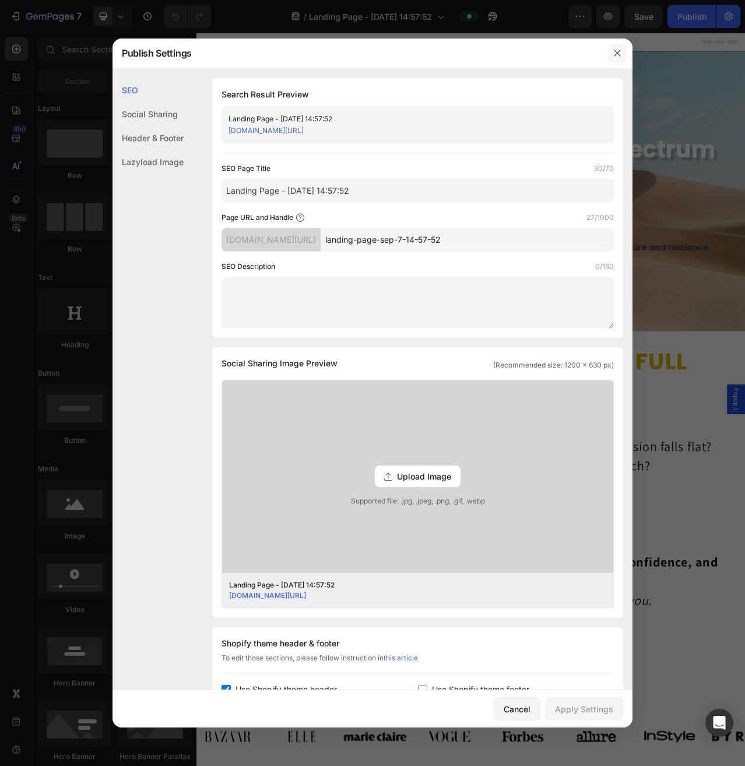
click at [617, 55] on icon "button" at bounding box center [617, 52] width 9 height 9
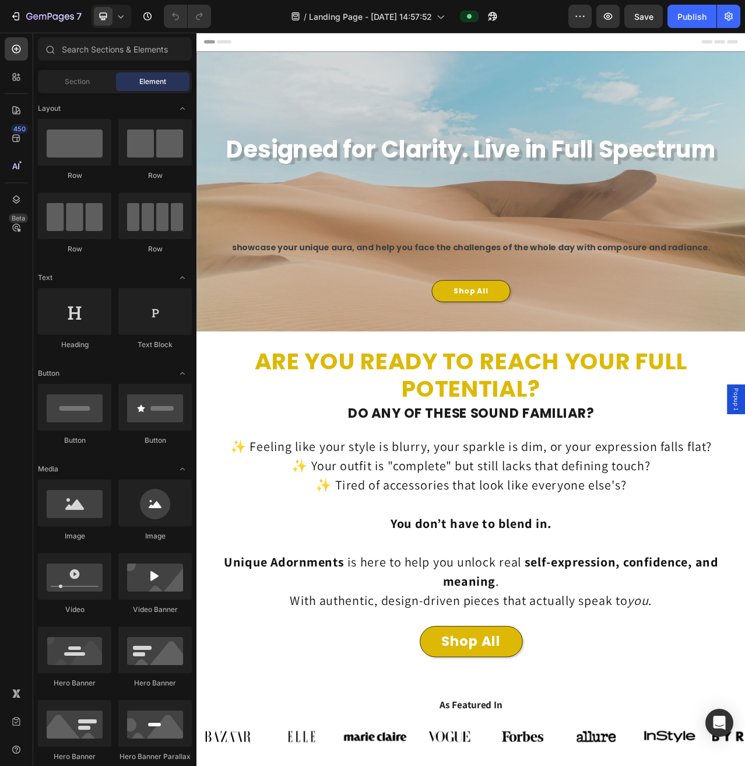
click at [741, 22] on div "7 / Landing Page - [DATE] 14:57:52 Preview Save Publish" at bounding box center [372, 16] width 745 height 33
click at [725, 21] on icon "button" at bounding box center [729, 16] width 12 height 12
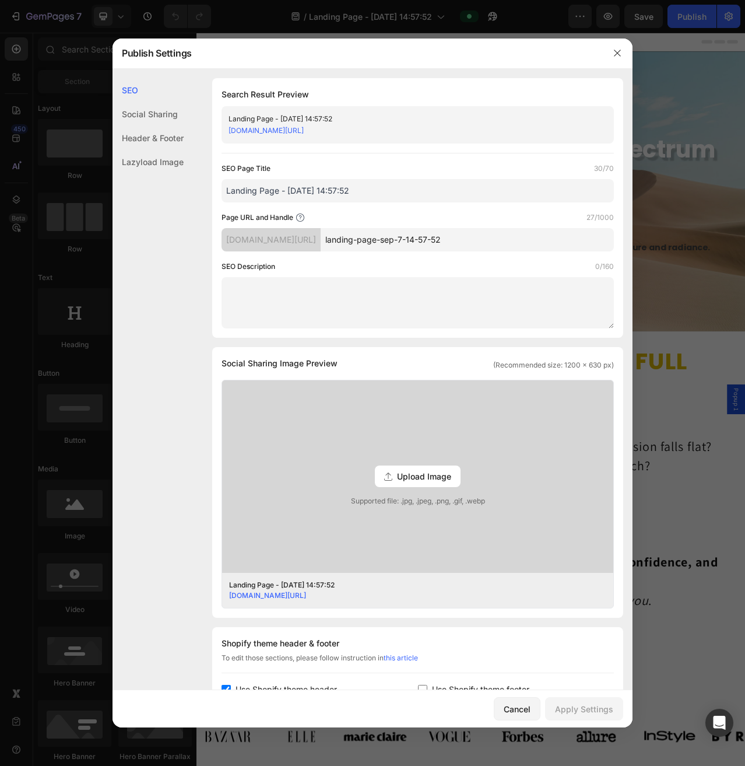
click at [445, 239] on input "landing-page-sep-7-14-57-52" at bounding box center [467, 239] width 293 height 23
drag, startPoint x: 482, startPoint y: 237, endPoint x: 451, endPoint y: 237, distance: 30.3
click at [451, 237] on input "landing-page-sep-7-14-57-52" at bounding box center [467, 239] width 293 height 23
click at [513, 230] on input "landing-page-sep-7-14-57-52" at bounding box center [467, 239] width 293 height 23
click at [510, 237] on input "landing-page-sep-7-14-57-52" at bounding box center [467, 239] width 293 height 23
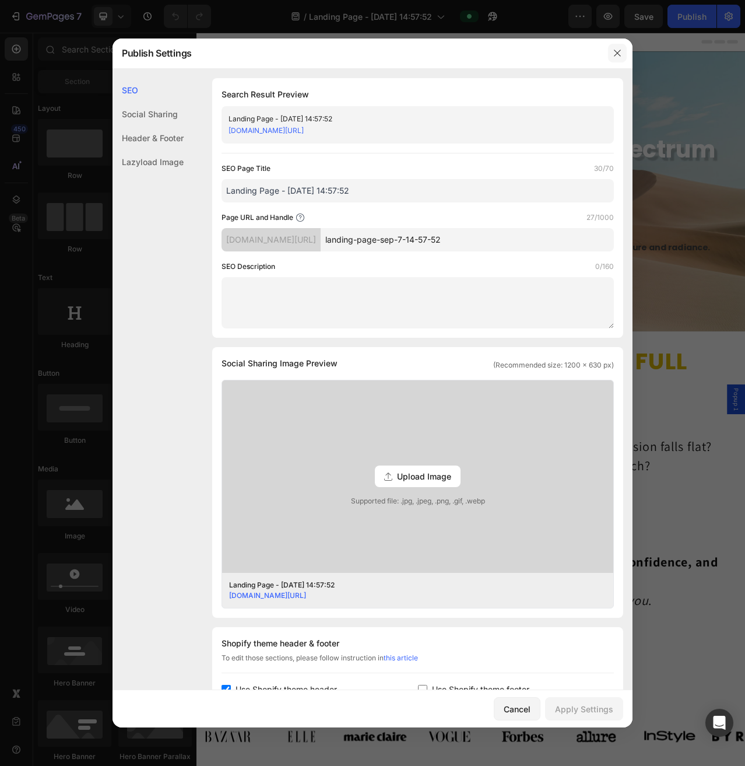
click at [620, 59] on button "button" at bounding box center [617, 53] width 19 height 19
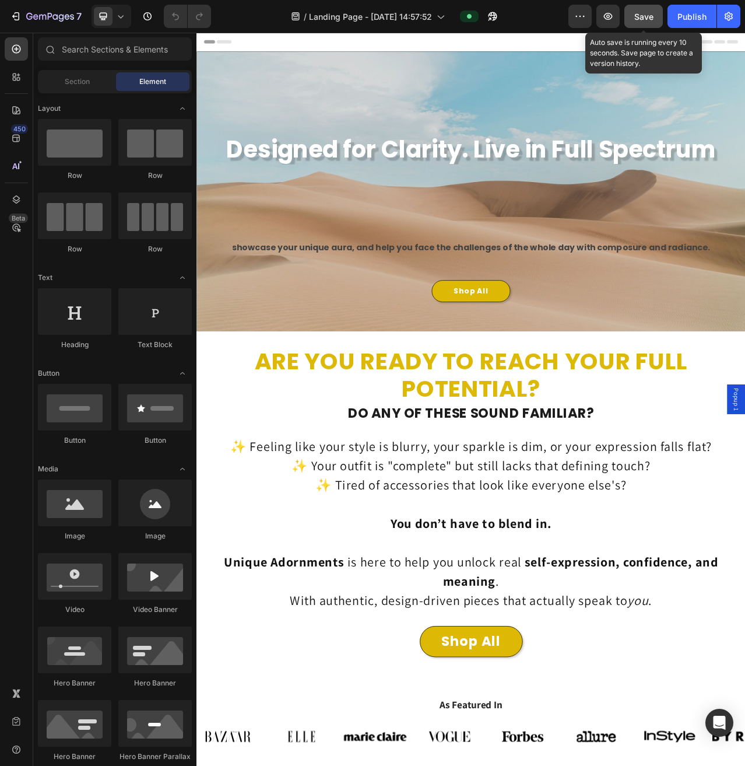
click at [632, 23] on button "Save" at bounding box center [644, 16] width 38 height 23
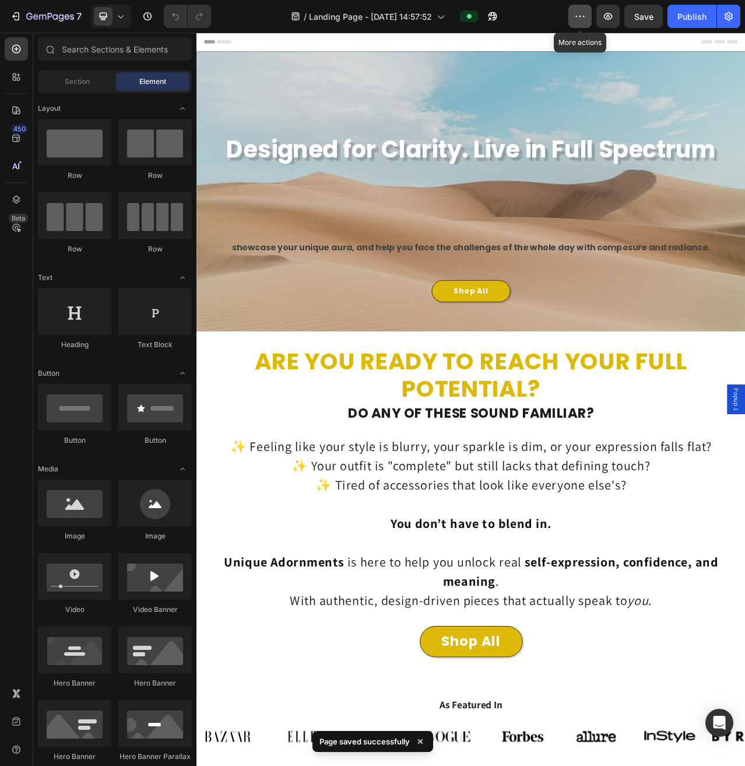
click at [590, 17] on button "button" at bounding box center [580, 16] width 23 height 23
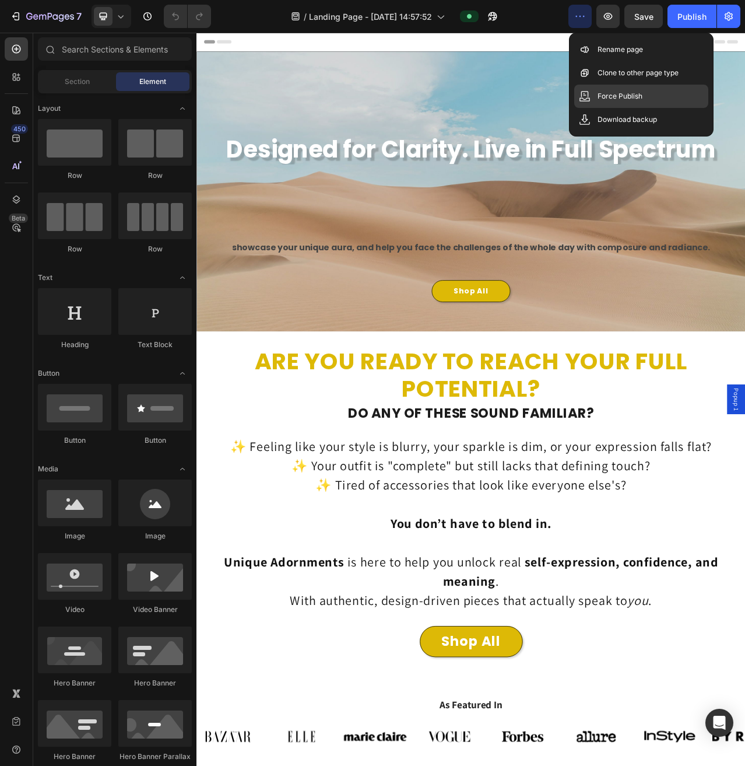
click at [606, 94] on p "Force Publish" at bounding box center [620, 96] width 45 height 12
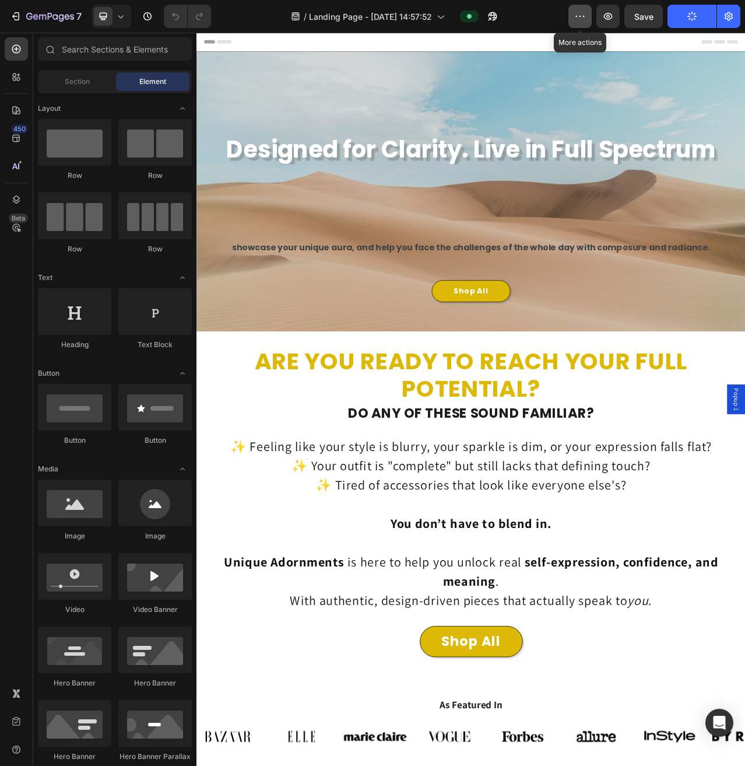
click at [582, 20] on icon "button" at bounding box center [580, 16] width 12 height 12
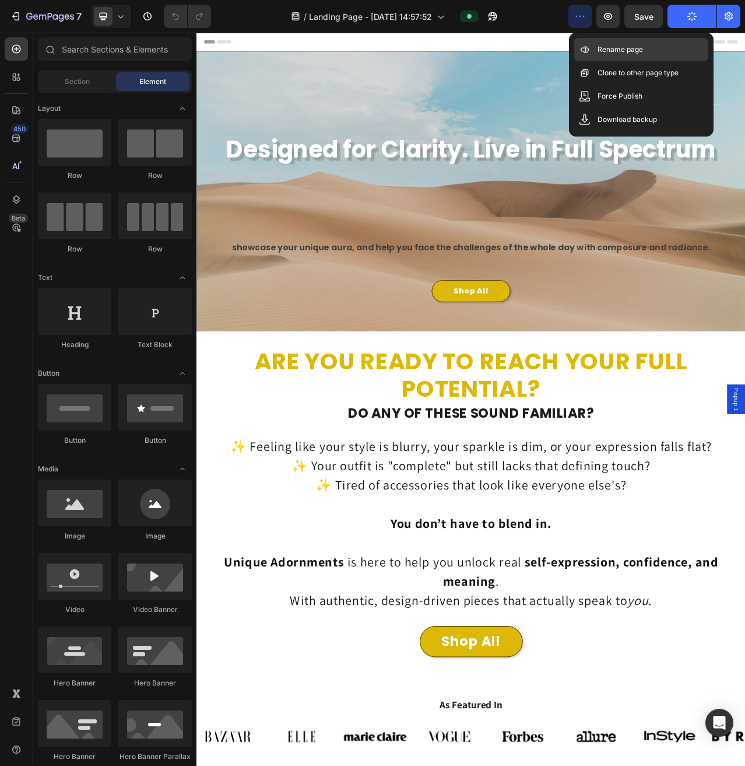
click at [629, 55] on p "Rename page" at bounding box center [620, 50] width 45 height 12
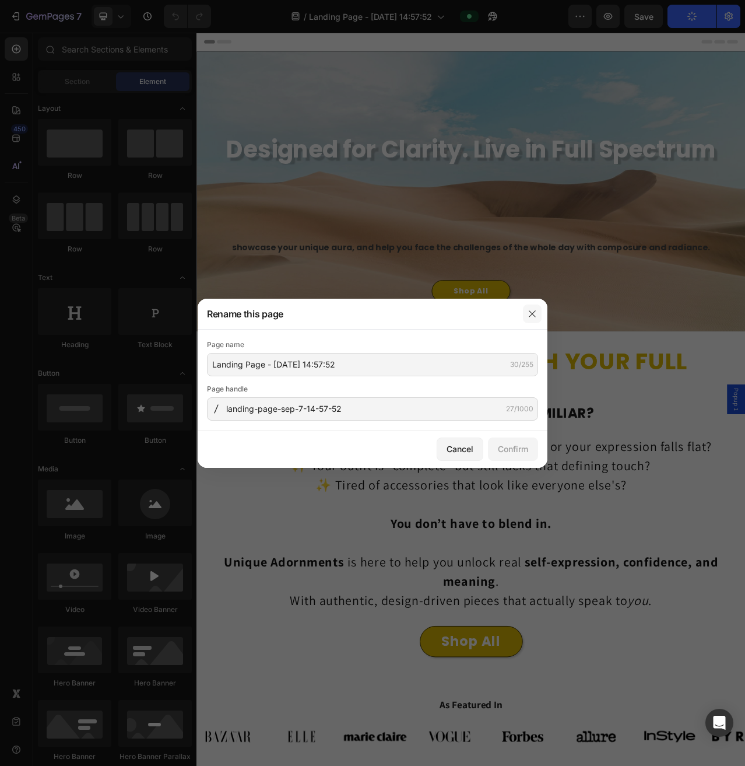
click at [538, 311] on button "button" at bounding box center [532, 313] width 19 height 19
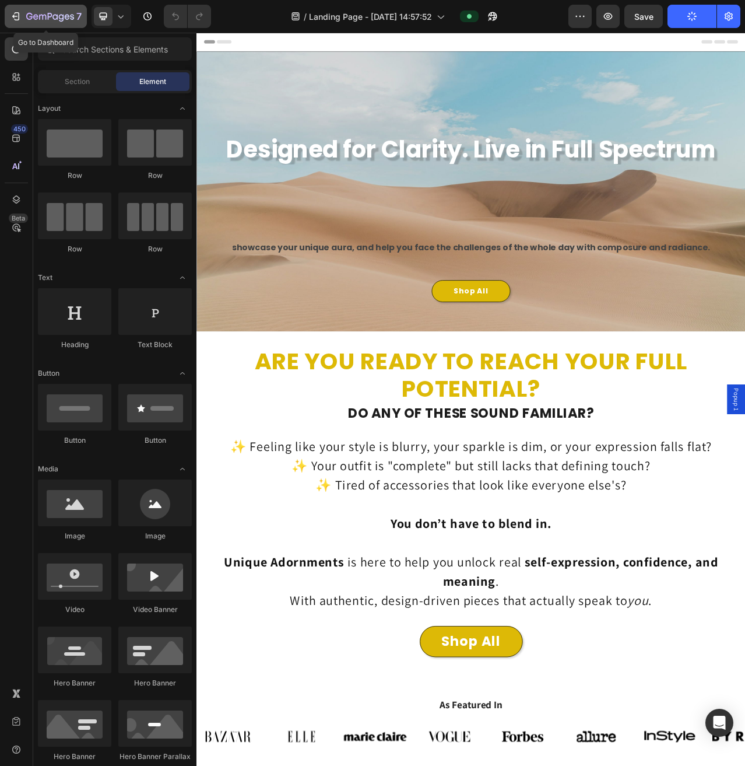
click at [37, 12] on icon "button" at bounding box center [50, 17] width 48 height 10
click at [733, 12] on icon "button" at bounding box center [729, 16] width 12 height 12
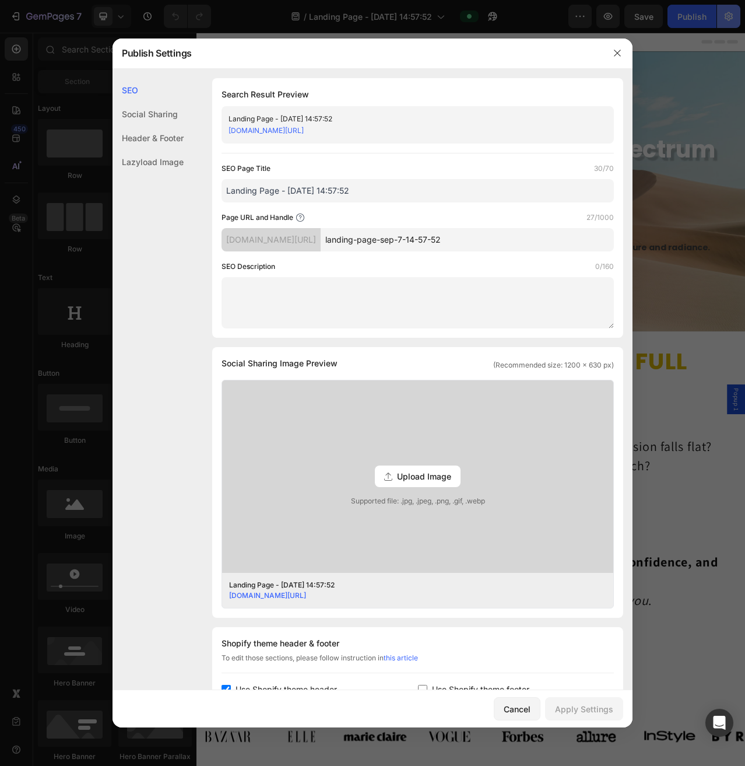
click at [732, 0] on body "7 / Landing Page - [DATE] 14:57:52 Preview Save Publish 450 Beta Sections(18) E…" at bounding box center [372, 0] width 745 height 0
click at [421, 465] on div "Upload Image" at bounding box center [418, 476] width 86 height 22
click at [0, 0] on input "Upload Image Supported file: .jpg, .jpeg, .png, .gif, .webp" at bounding box center [0, 0] width 0 height 0
click at [626, 52] on button "button" at bounding box center [617, 53] width 19 height 19
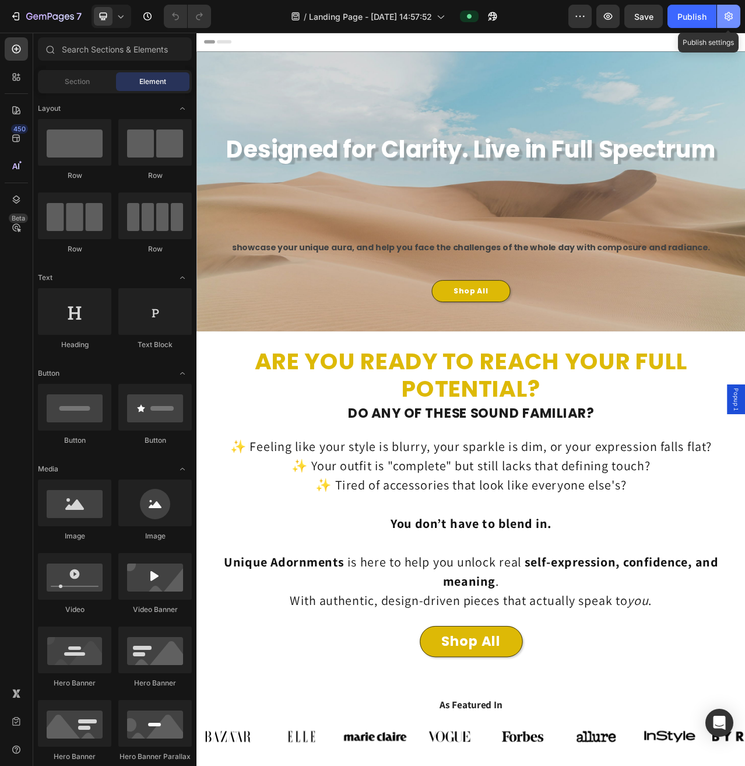
click at [728, 19] on icon "button" at bounding box center [729, 16] width 8 height 9
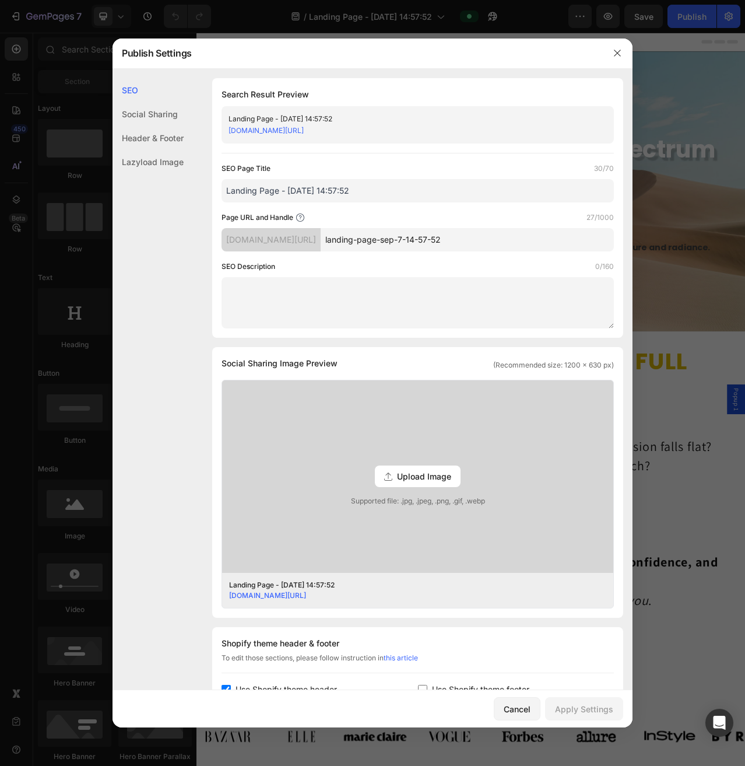
click at [147, 134] on div "Header & Footer" at bounding box center [148, 138] width 71 height 24
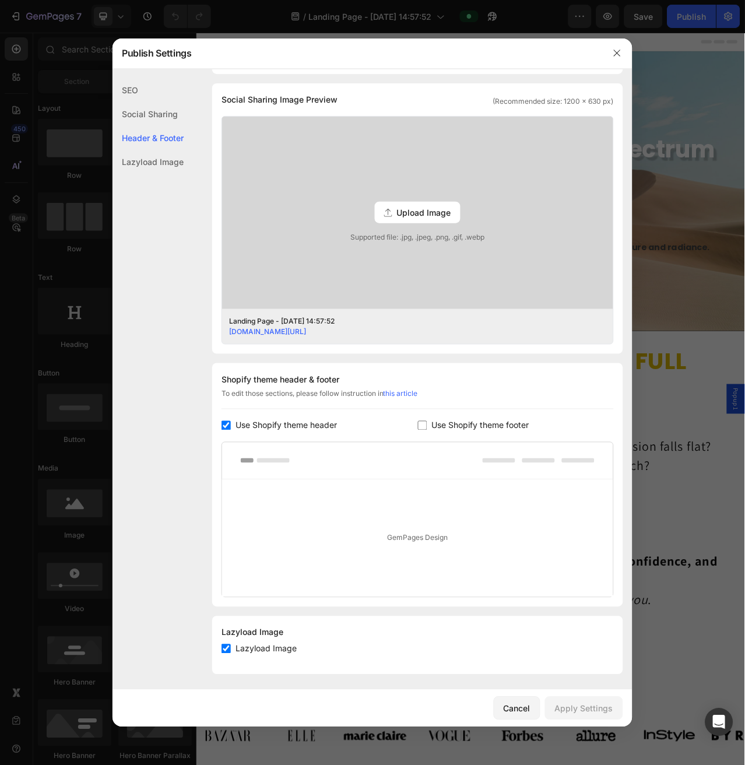
scroll to position [266, 0]
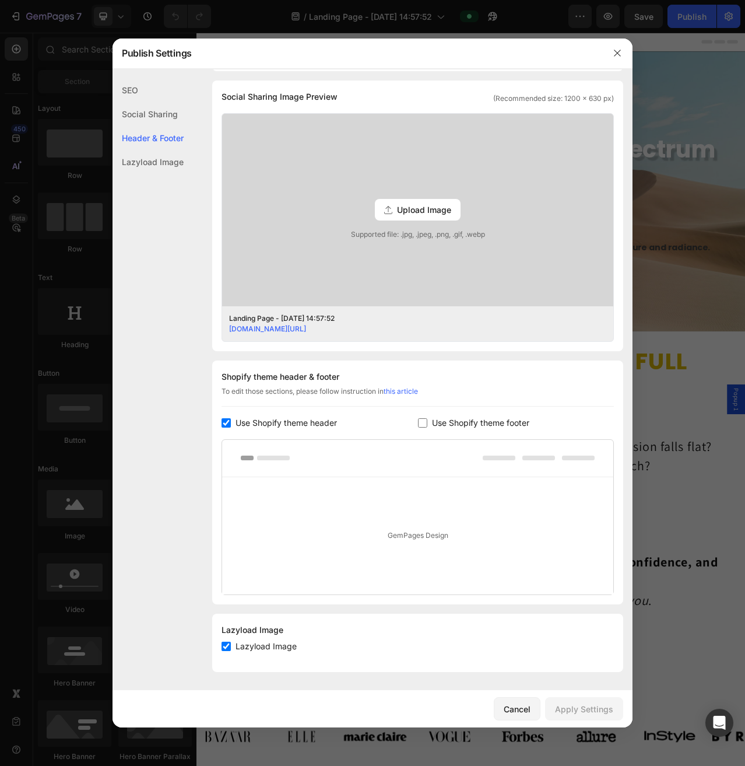
click at [150, 163] on div "Lazyload Image" at bounding box center [148, 162] width 71 height 24
click at [155, 109] on div "Social Sharing" at bounding box center [148, 114] width 71 height 24
click at [620, 55] on icon "button" at bounding box center [617, 52] width 9 height 9
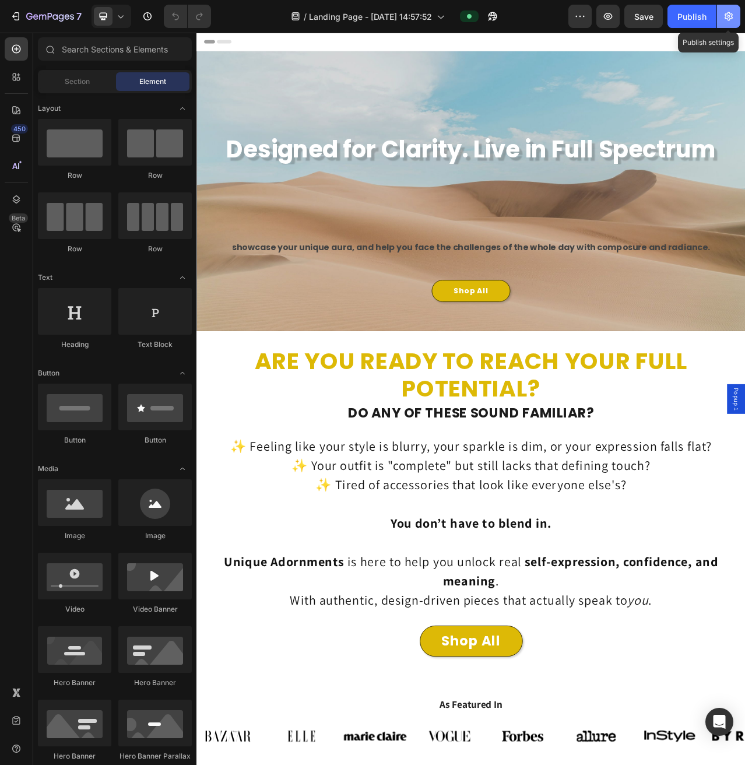
click at [727, 21] on icon "button" at bounding box center [729, 16] width 12 height 12
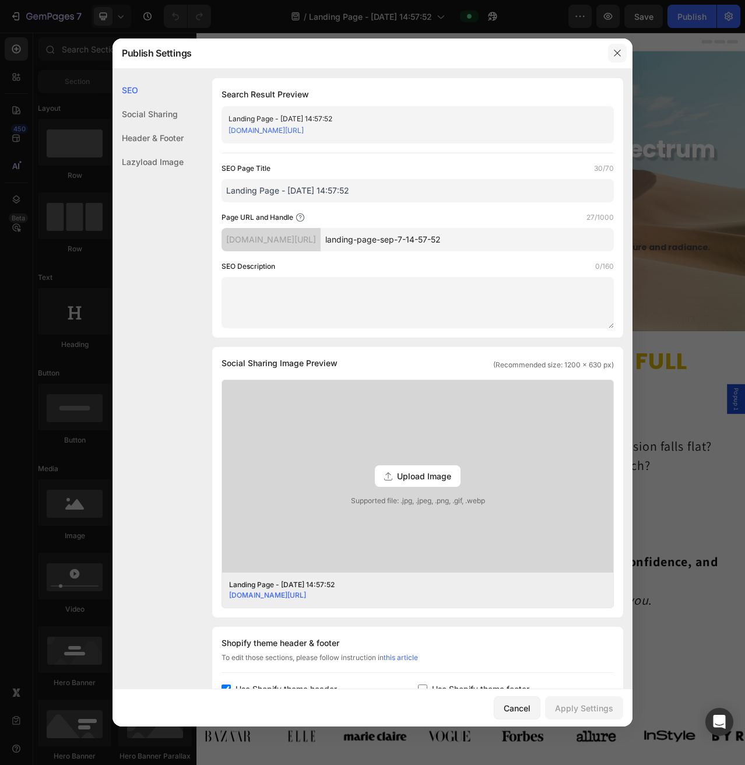
click at [621, 55] on icon "button" at bounding box center [617, 52] width 9 height 9
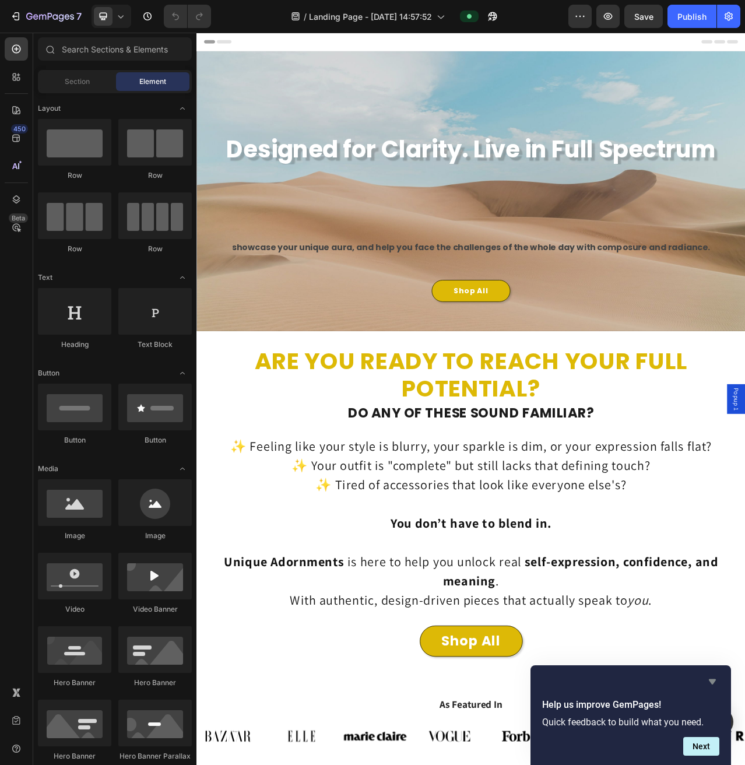
click at [710, 685] on icon "Hide survey" at bounding box center [713, 682] width 14 height 14
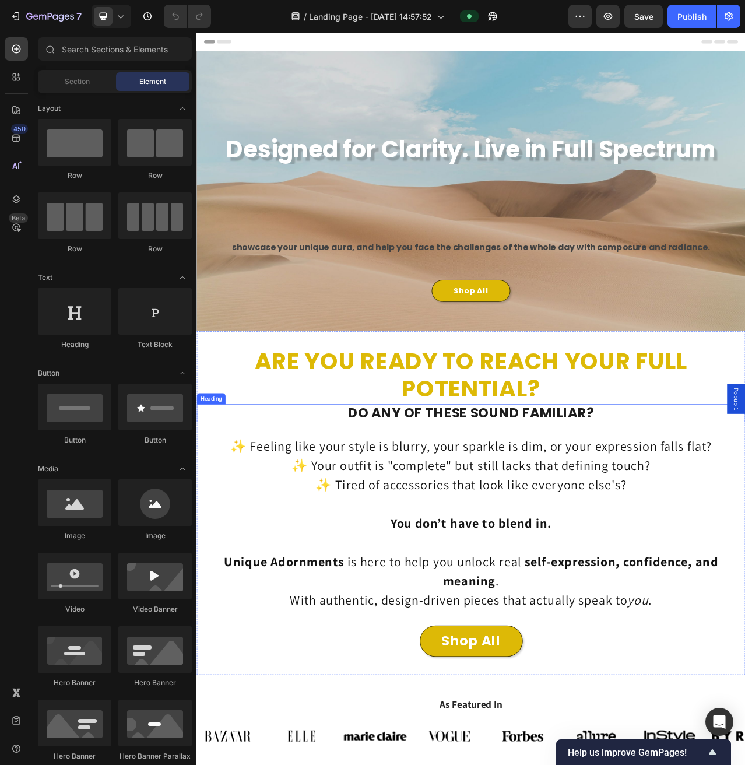
click at [745, 529] on h2 "DO ANY OF THESE SOUND FAMILIAR?" at bounding box center [547, 518] width 700 height 23
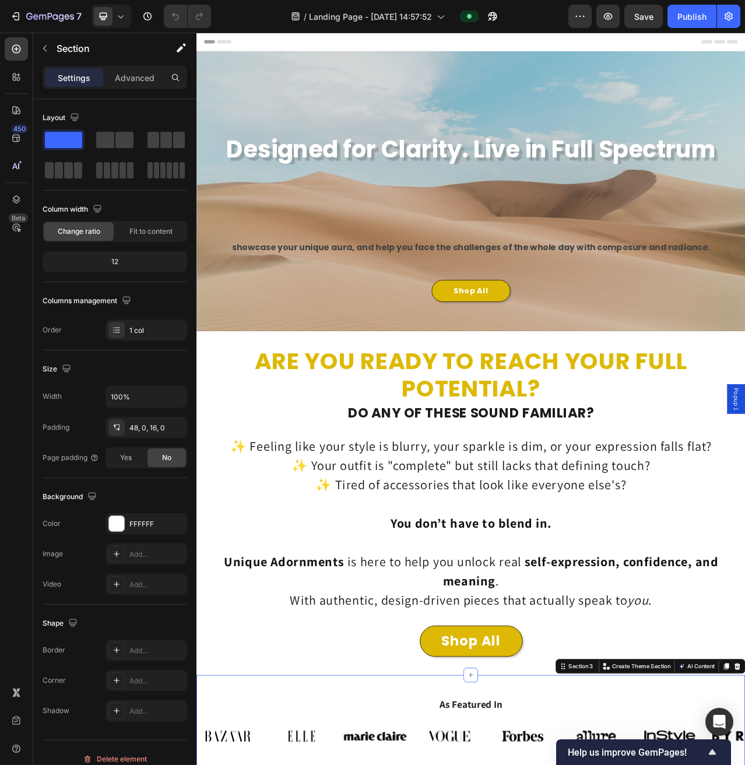
click at [258, 32] on div "7 / Landing Page - [DATE] 14:57:52 Preview Save Publish" at bounding box center [372, 16] width 745 height 33
click at [612, 18] on icon "button" at bounding box center [608, 16] width 9 height 7
